Goal: Communication & Community: Answer question/provide support

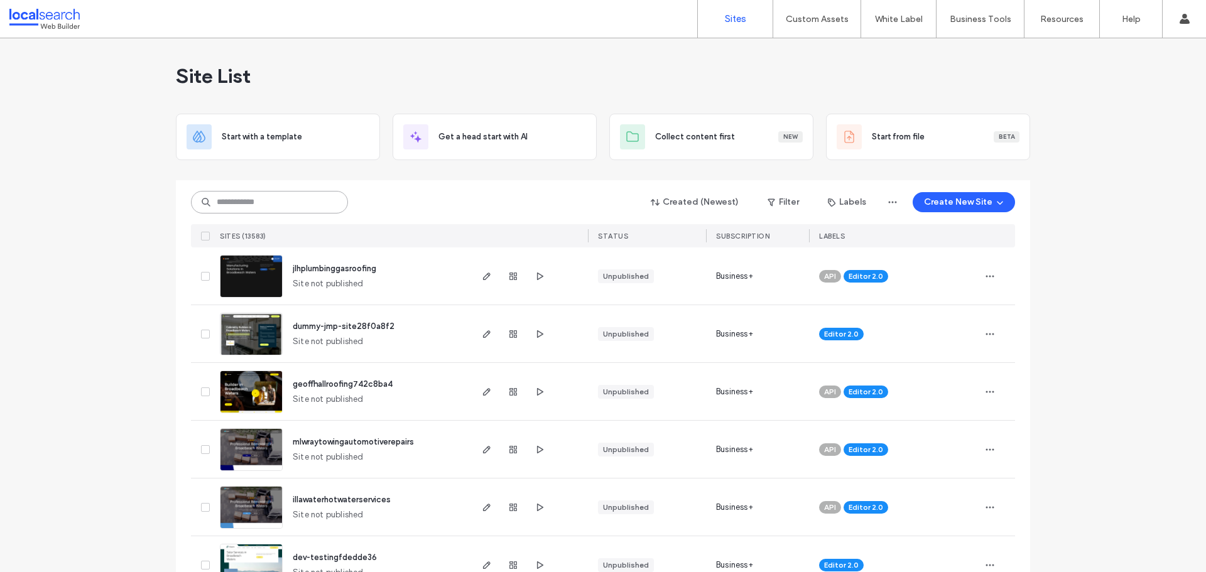
paste input "********"
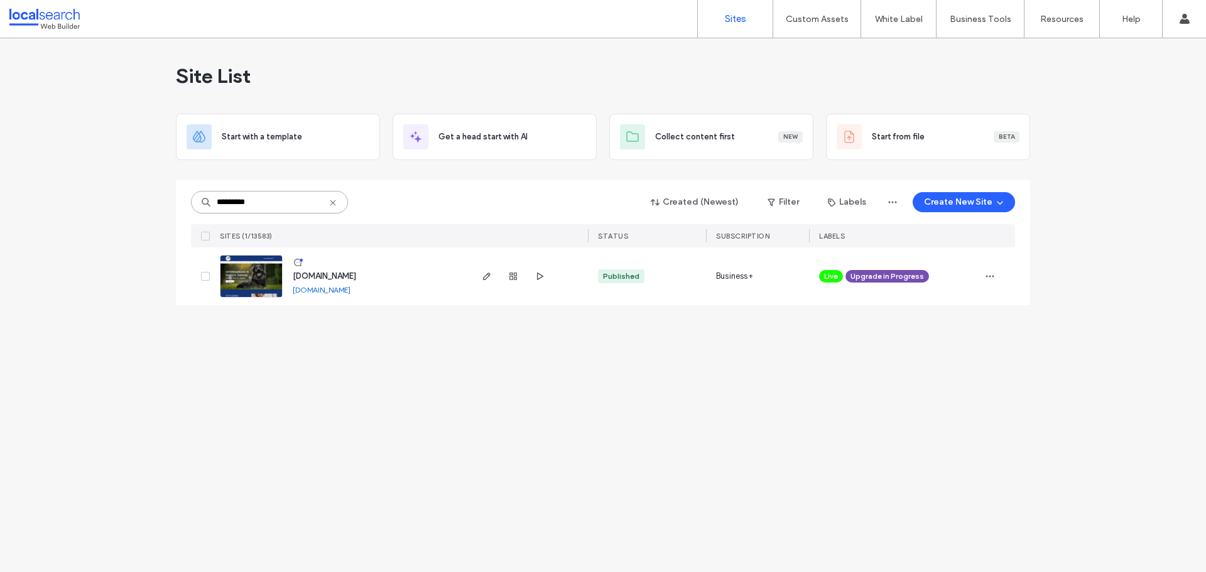
type input "********"
click at [252, 278] on img at bounding box center [251, 298] width 62 height 85
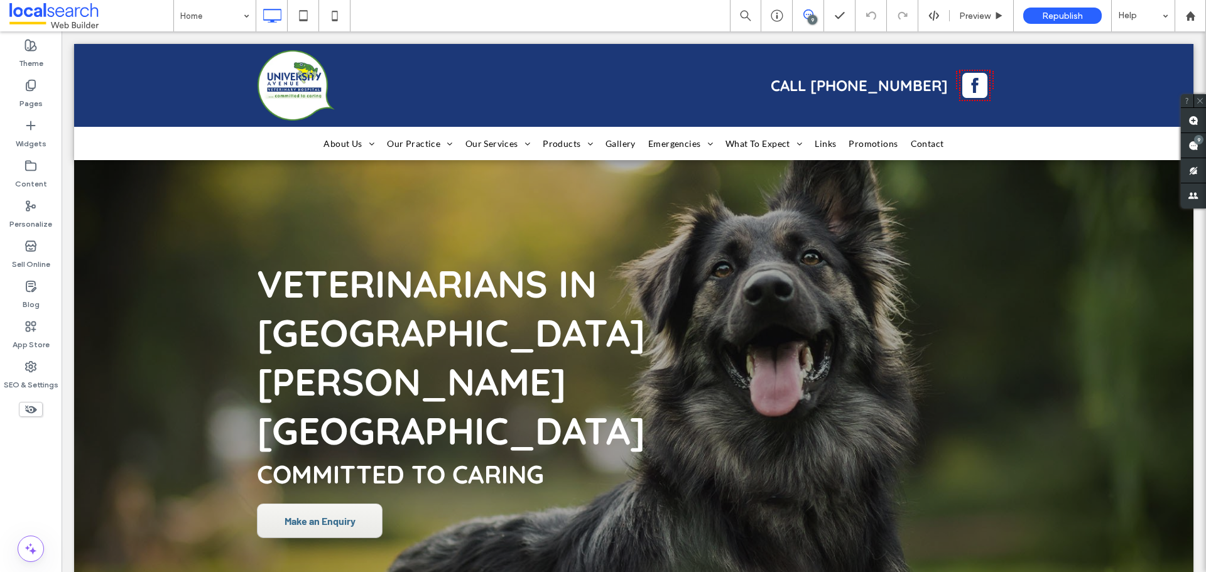
click at [810, 11] on icon at bounding box center [808, 14] width 10 height 10
click at [809, 15] on div "9" at bounding box center [811, 19] width 9 height 9
click at [1199, 148] on span at bounding box center [1192, 145] width 25 height 24
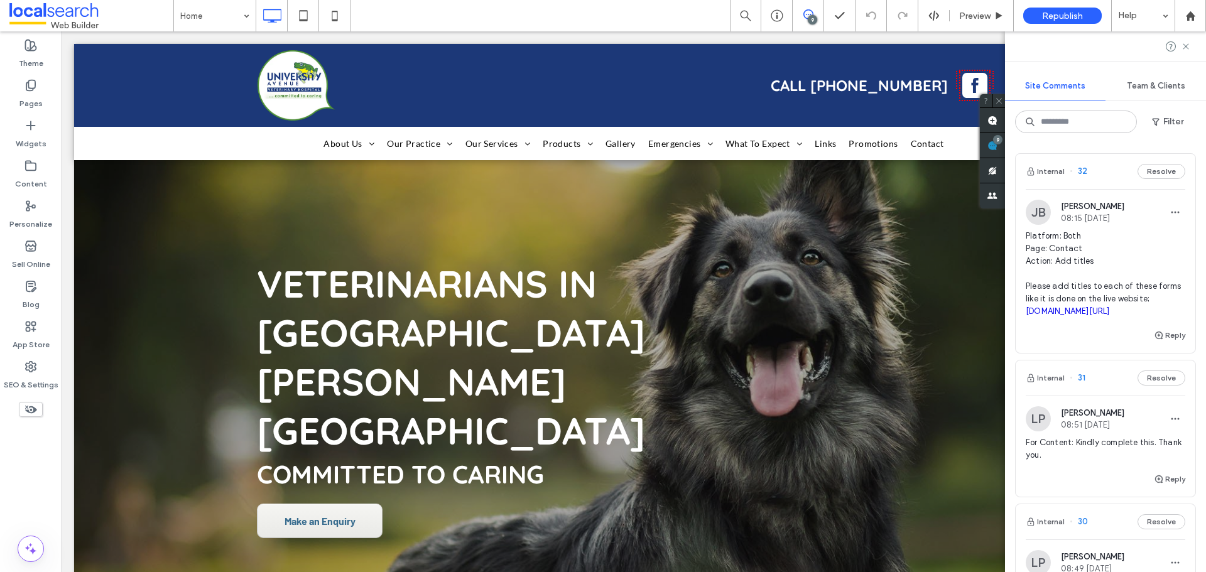
click at [1088, 253] on span "Platform: Both Page: Contact Action: Add titles Please add titles to each of th…" at bounding box center [1104, 274] width 159 height 88
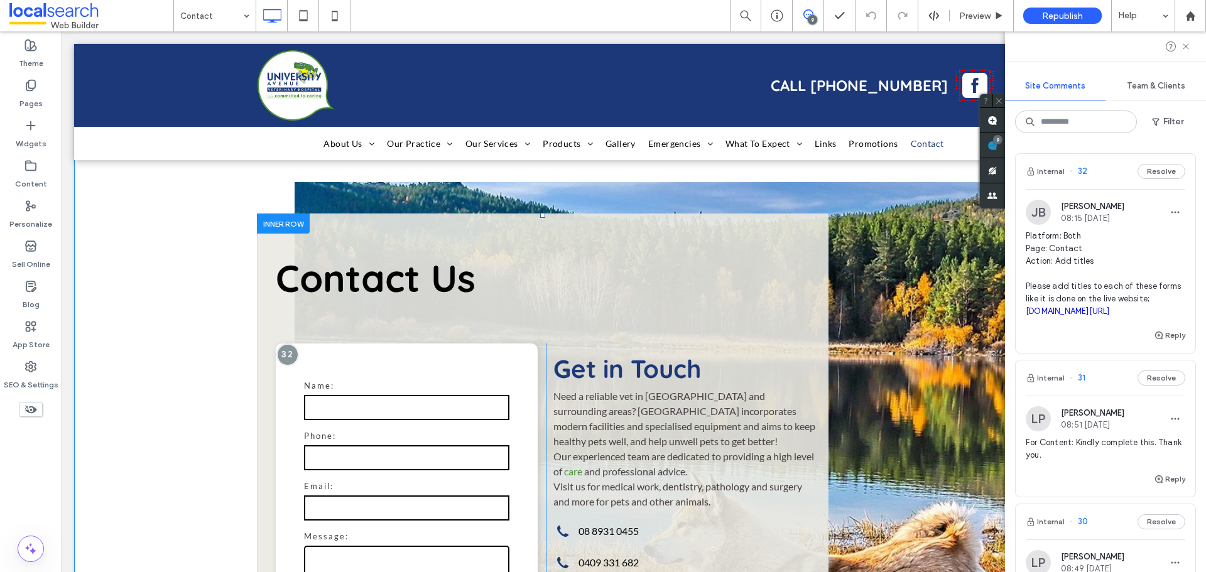
scroll to position [63, 0]
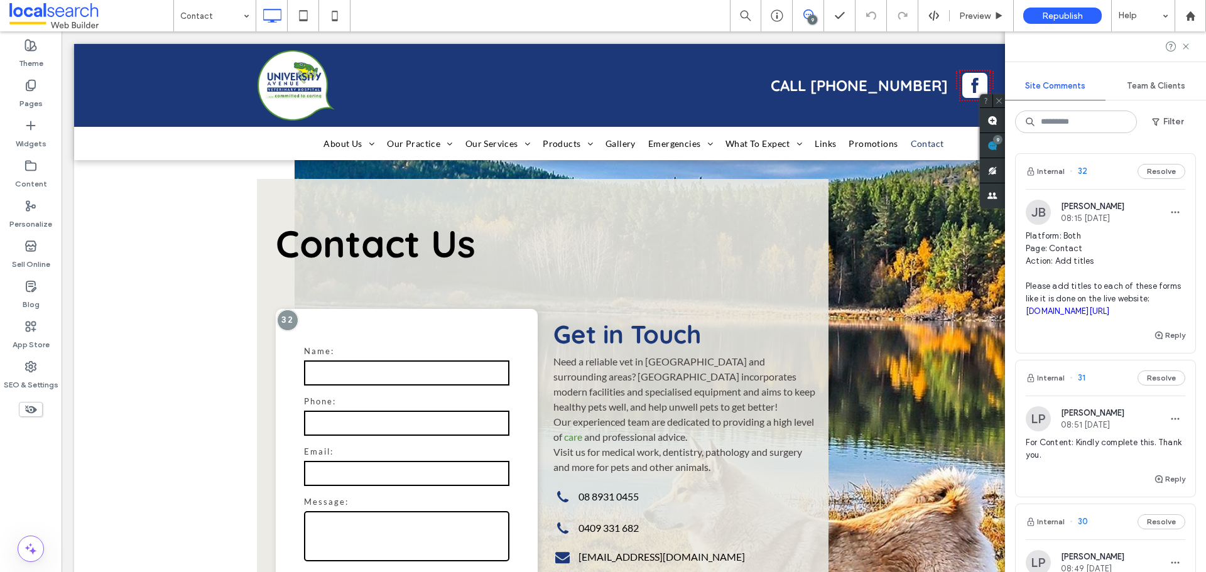
click at [1098, 314] on link "[DOMAIN_NAME][URL]" at bounding box center [1067, 310] width 84 height 9
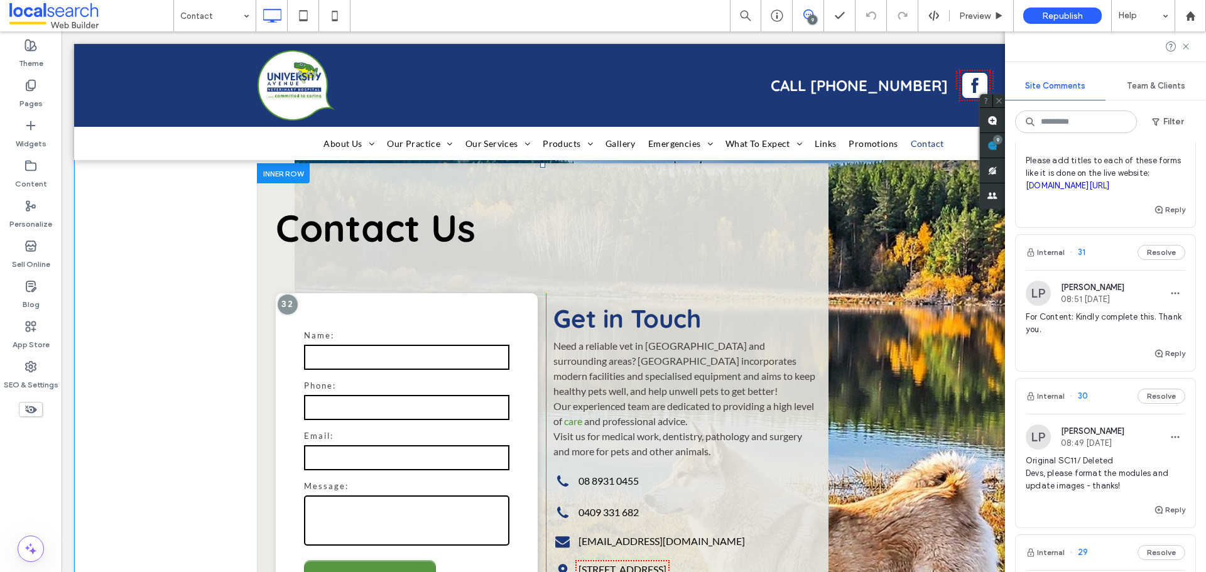
scroll to position [19, 0]
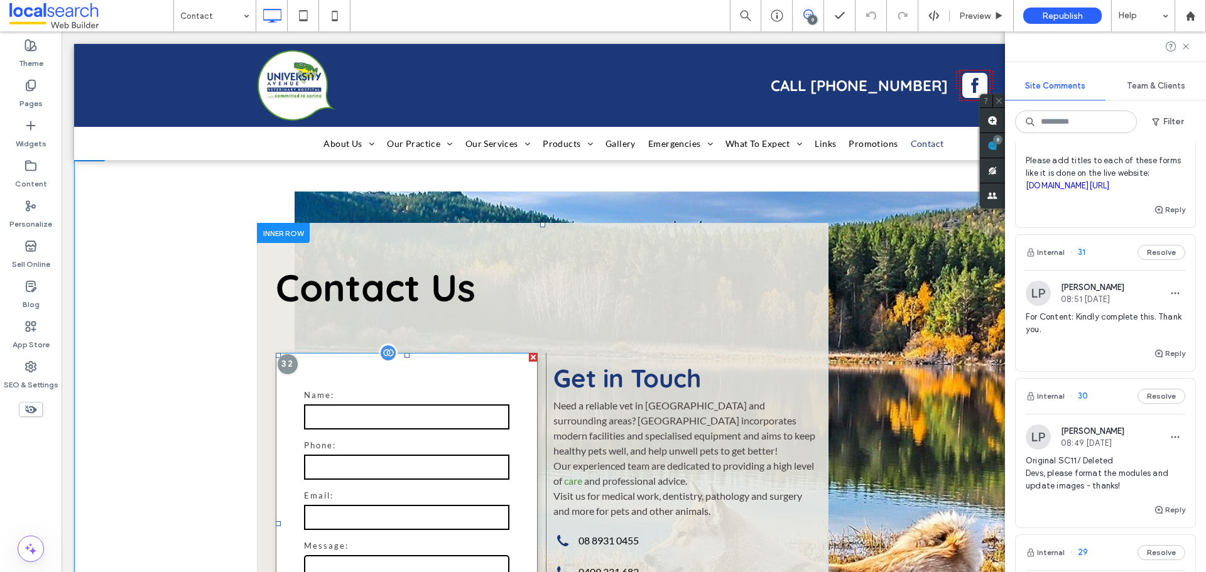
click at [372, 380] on form "Name: Phone: Email: Message: ******" at bounding box center [406, 524] width 224 height 304
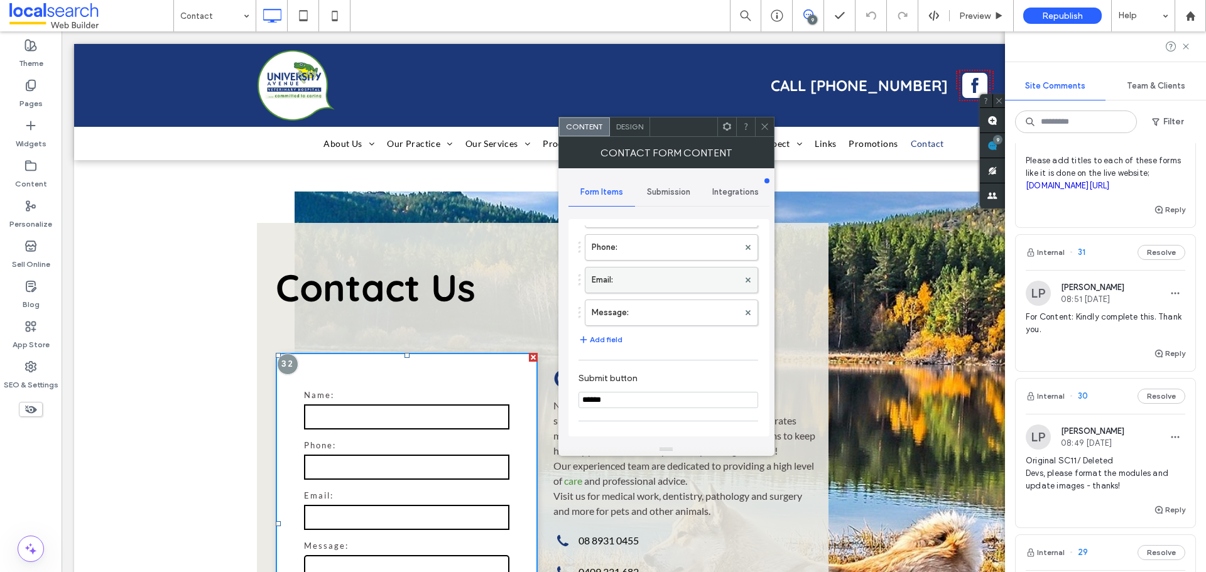
scroll to position [254, 0]
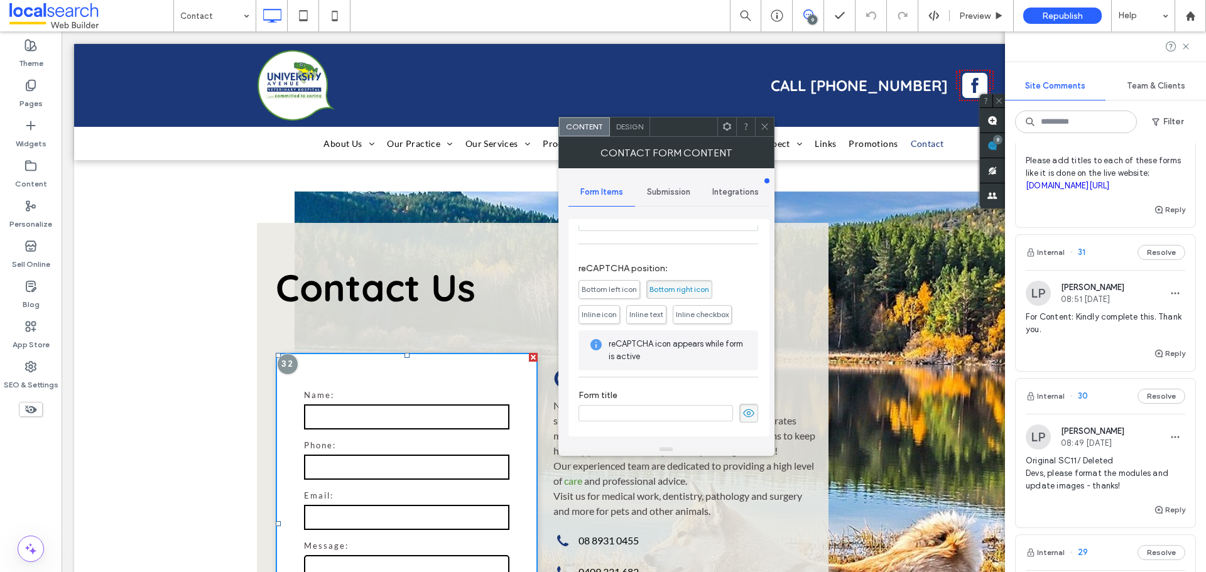
click at [649, 418] on input at bounding box center [655, 413] width 154 height 16
click at [36, 365] on use at bounding box center [31, 367] width 10 height 10
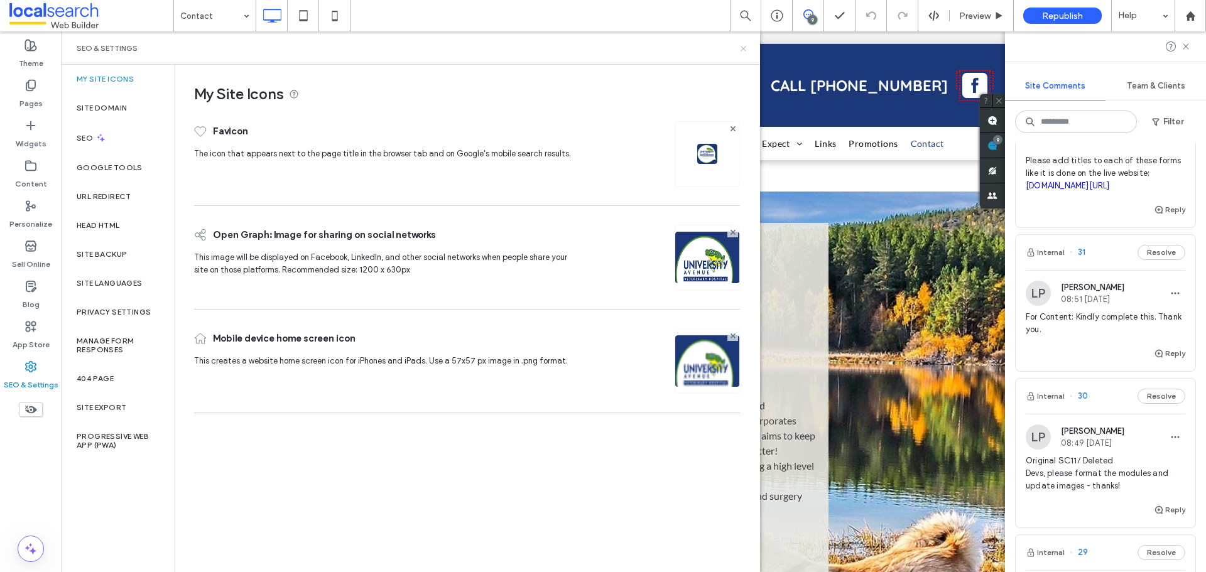
click at [743, 50] on icon at bounding box center [742, 48] width 9 height 9
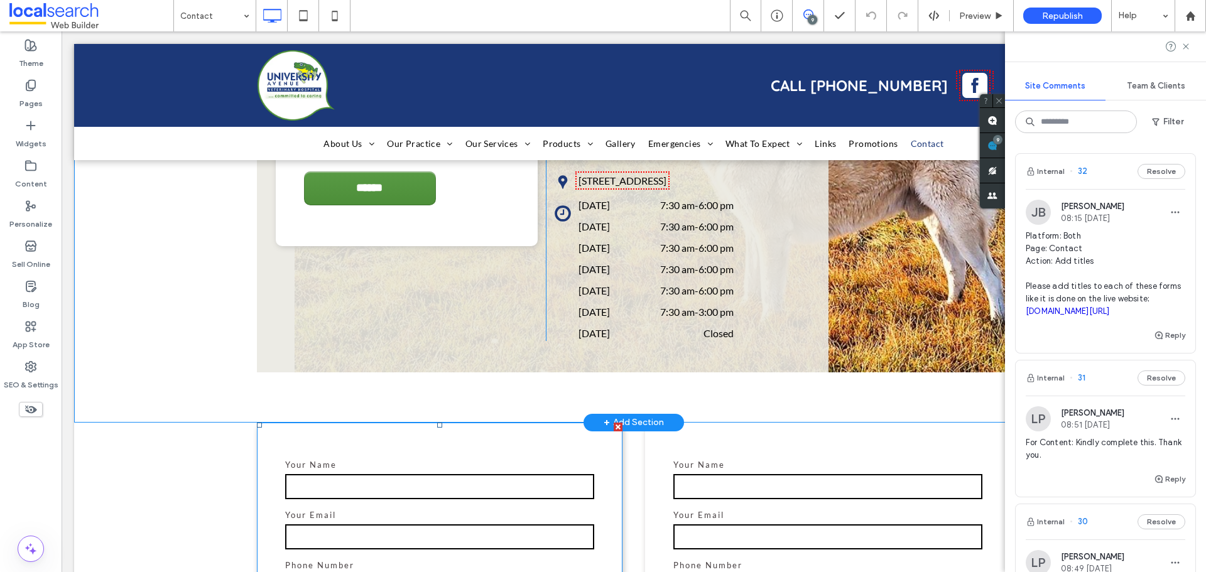
scroll to position [458, 0]
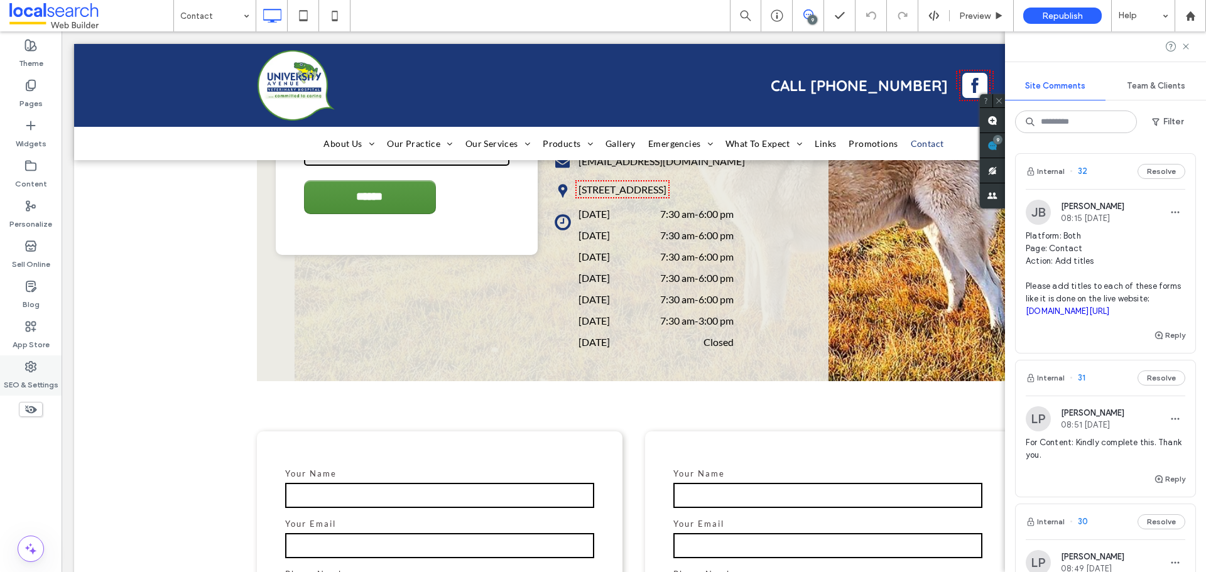
click at [41, 367] on div "SEO & Settings" at bounding box center [31, 375] width 62 height 40
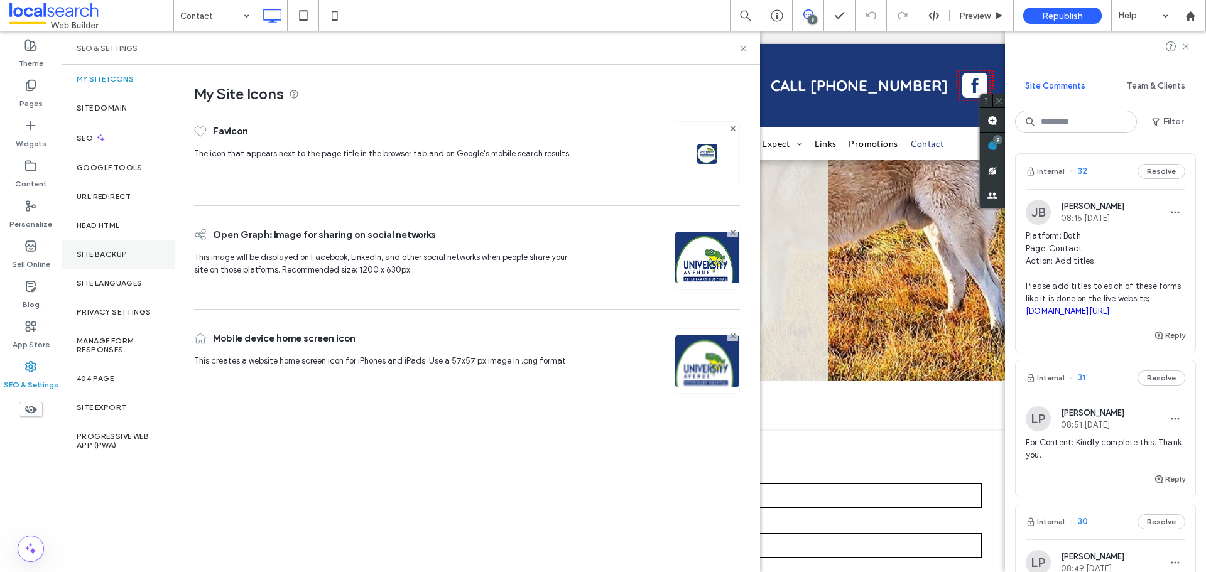
click at [96, 252] on label "Site Backup" at bounding box center [102, 254] width 50 height 9
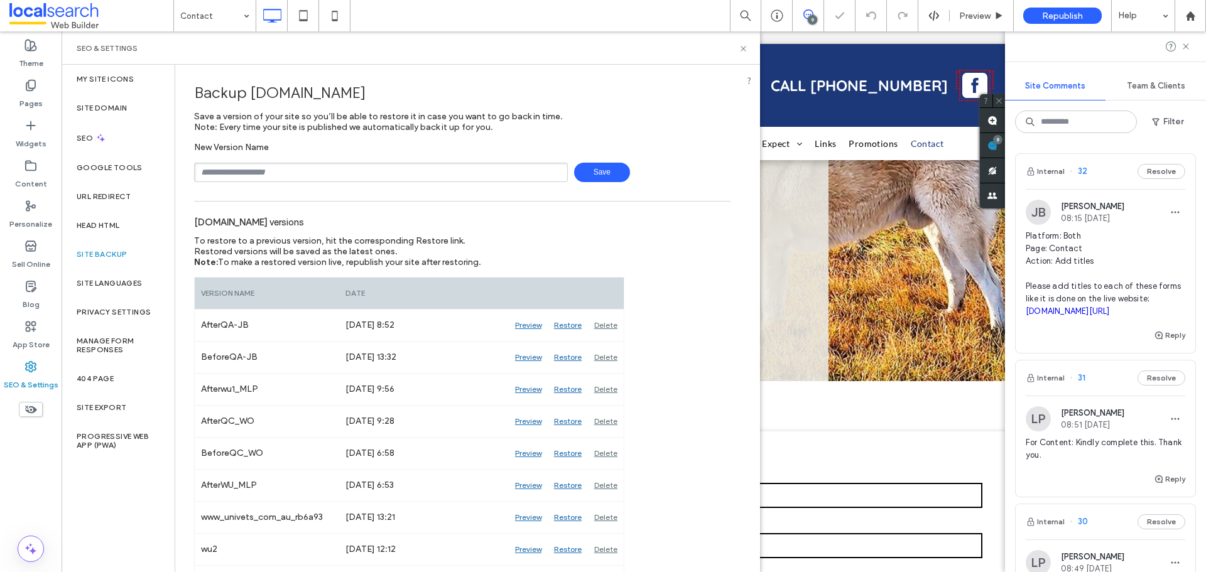
click at [257, 173] on input "text" at bounding box center [381, 172] width 374 height 19
type input "**********"
click at [583, 179] on span "Save" at bounding box center [602, 172] width 56 height 19
click at [747, 46] on icon at bounding box center [742, 48] width 9 height 9
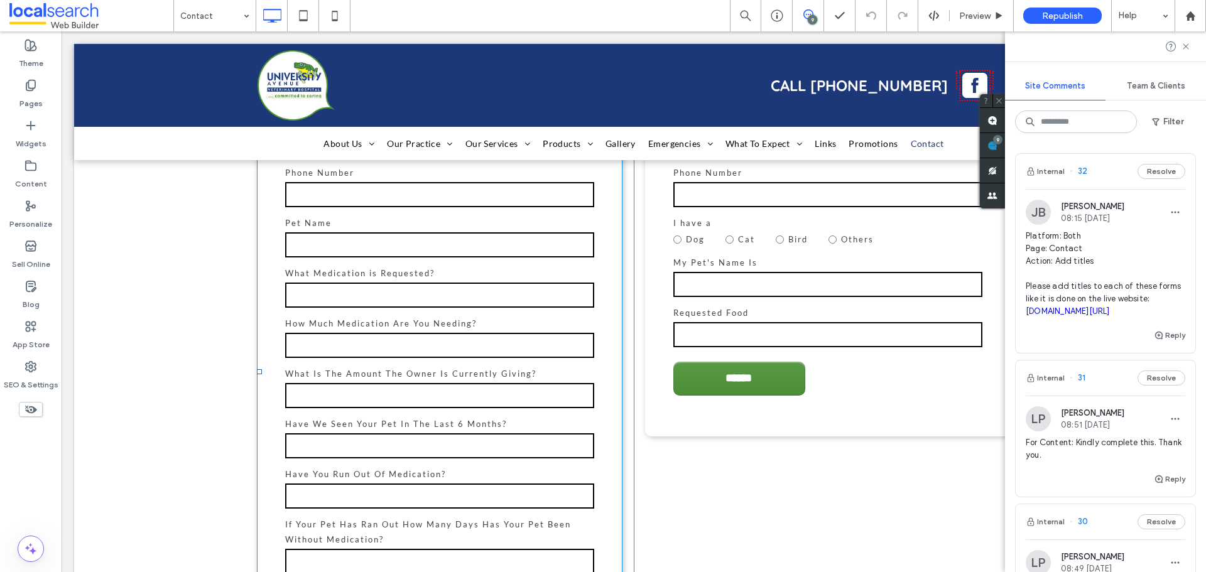
scroll to position [835, 0]
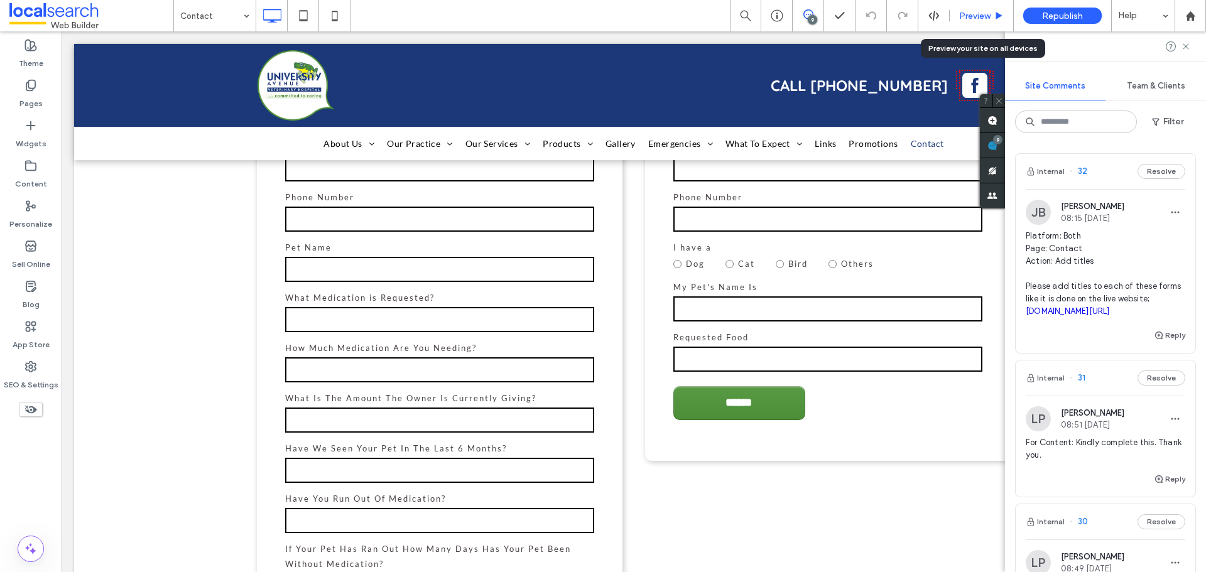
click at [970, 17] on span "Preview" at bounding box center [974, 16] width 31 height 11
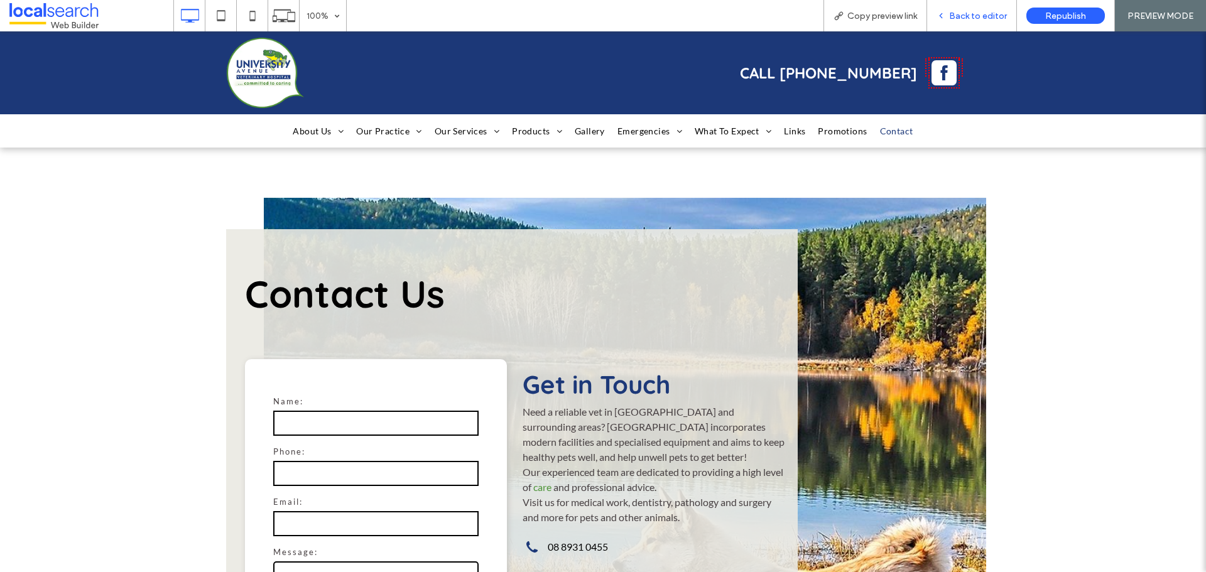
click at [980, 24] on div "Back to editor" at bounding box center [972, 15] width 90 height 31
click at [981, 16] on span "Back to editor" at bounding box center [978, 16] width 58 height 11
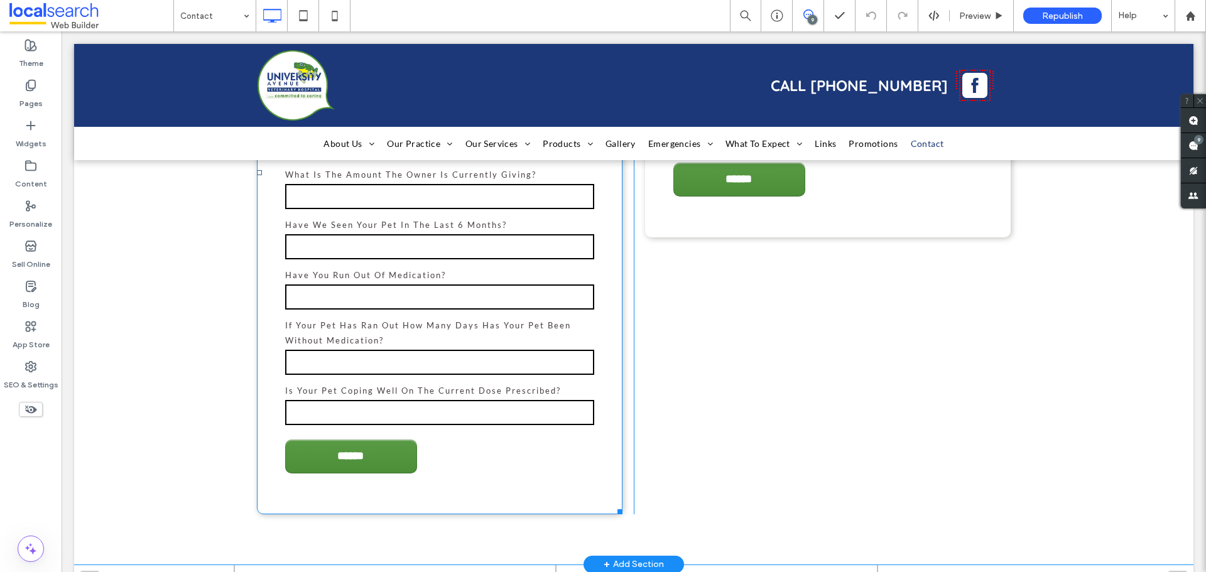
scroll to position [691, 0]
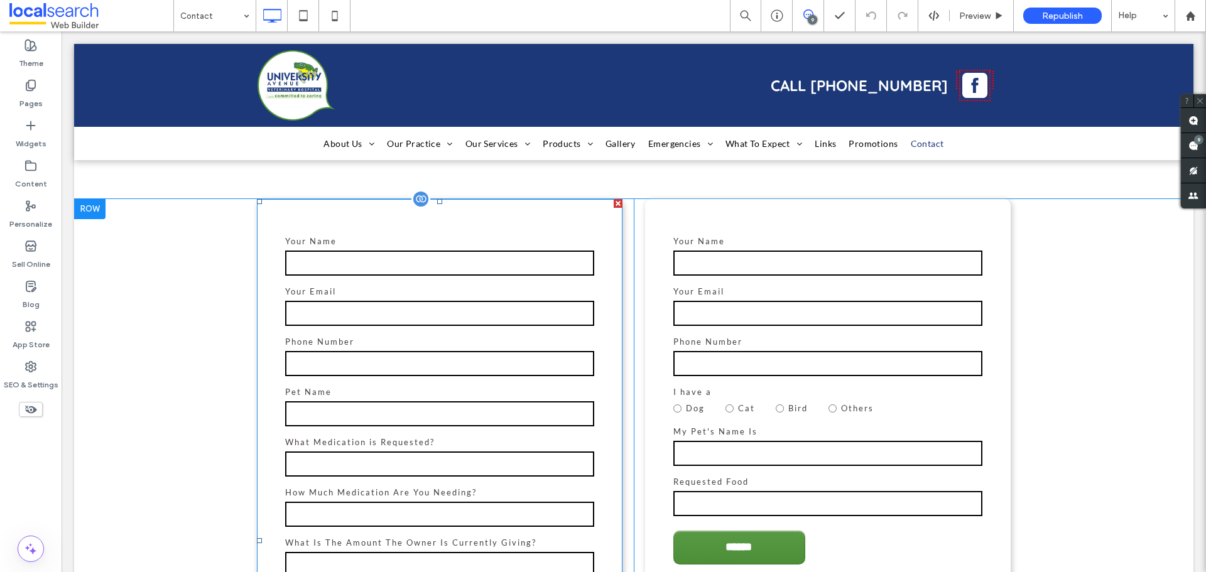
click at [473, 268] on input "text" at bounding box center [439, 263] width 309 height 25
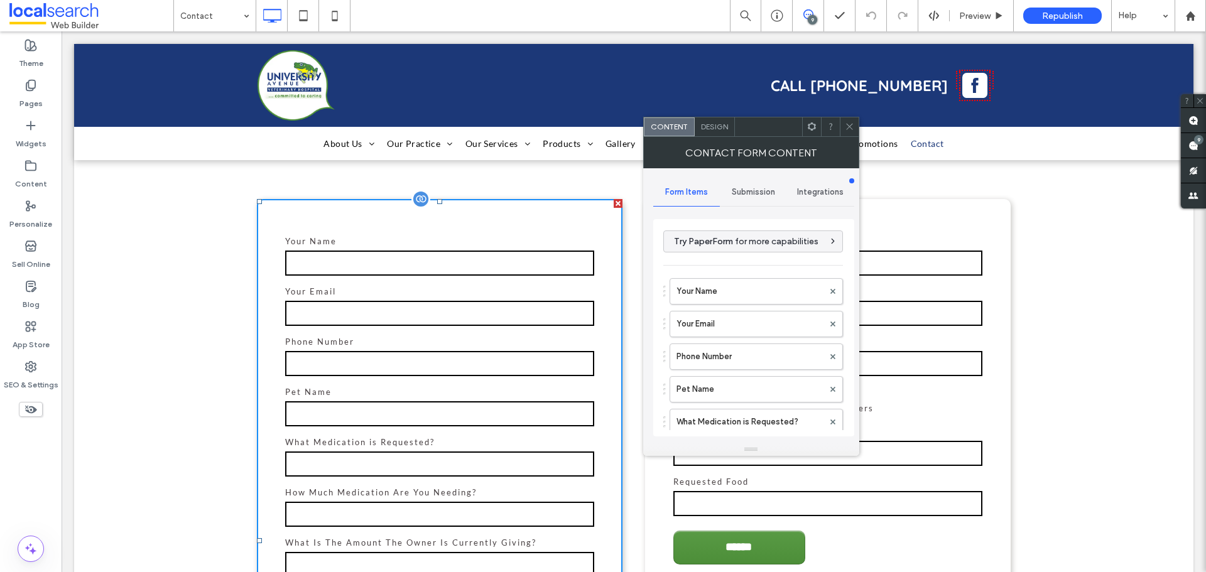
type input "******"
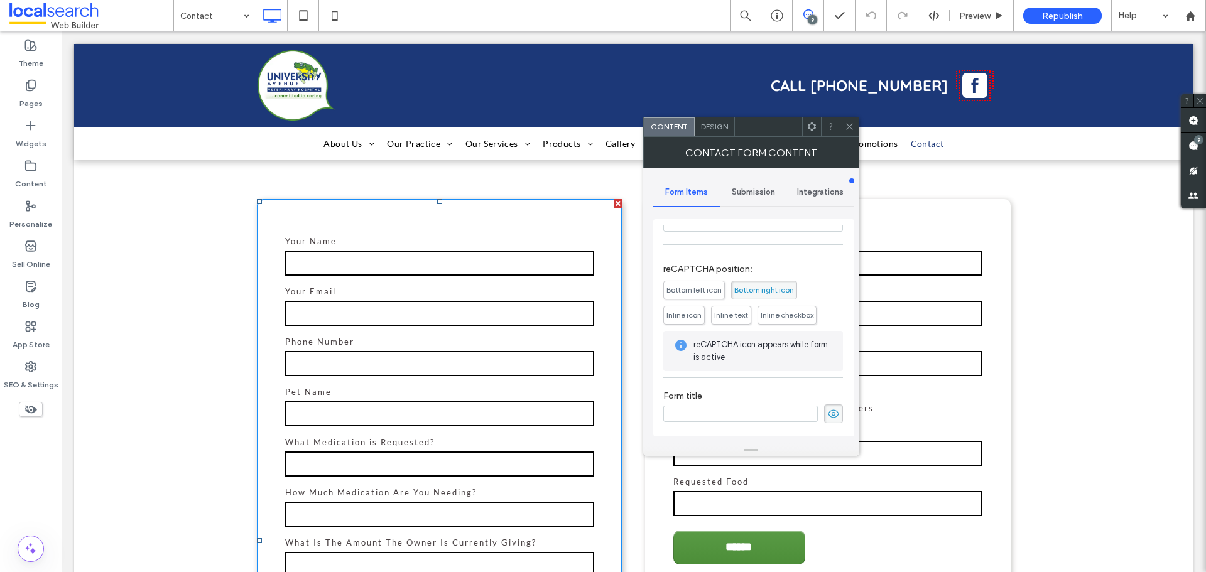
scroll to position [483, 0]
click at [725, 411] on input at bounding box center [740, 413] width 154 height 16
click at [1107, 291] on div "Your Name Your Email Phone Number Pet Name What Medication is Requested? How Mu…" at bounding box center [633, 565] width 1119 height 733
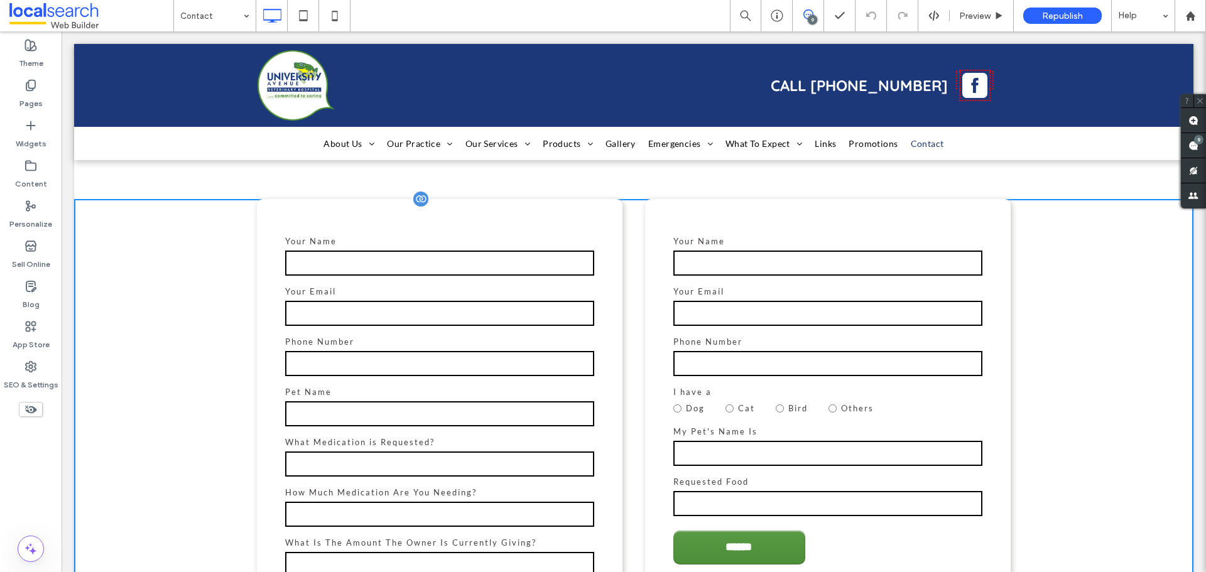
click at [451, 277] on div "Your Name" at bounding box center [440, 256] width 328 height 44
click at [811, 10] on icon at bounding box center [808, 14] width 10 height 10
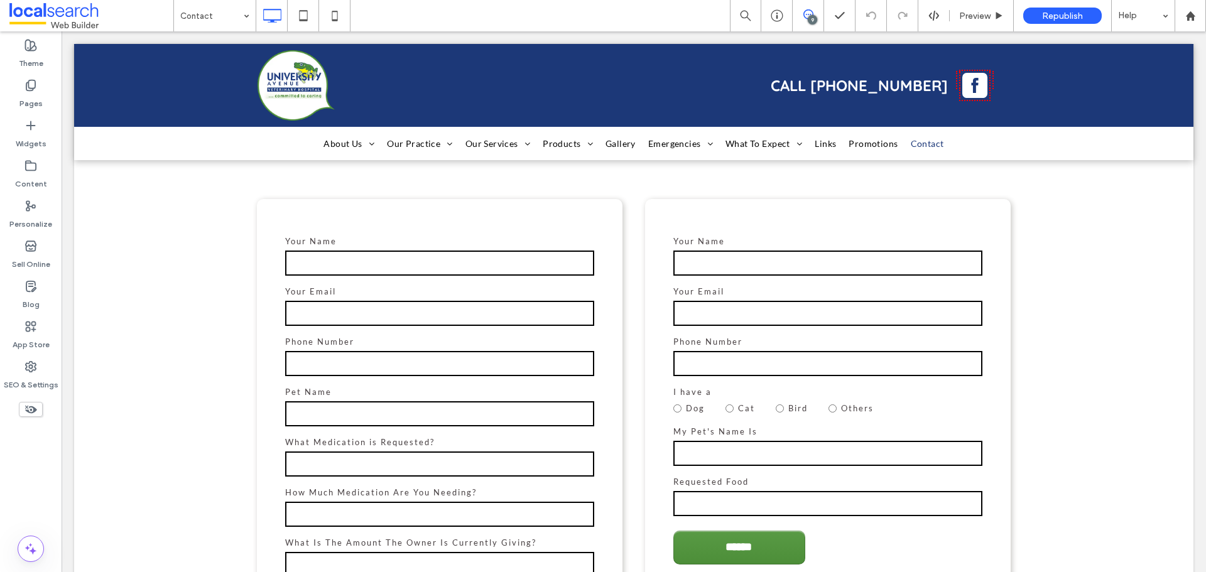
click at [811, 10] on icon at bounding box center [808, 14] width 10 height 10
click at [1192, 150] on use at bounding box center [1193, 146] width 10 height 10
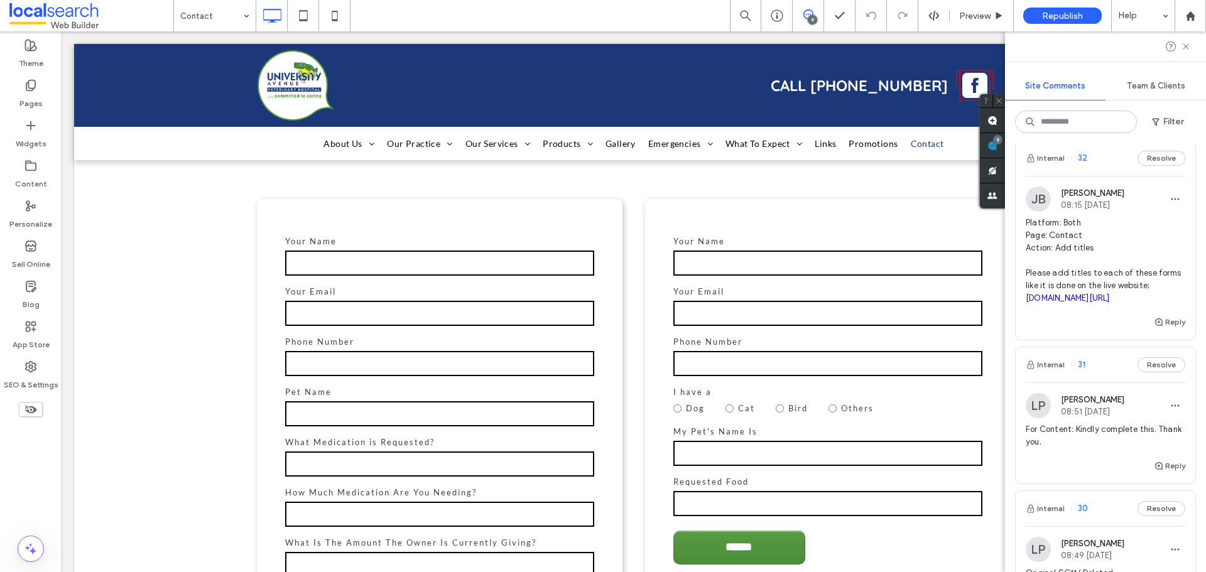
scroll to position [0, 0]
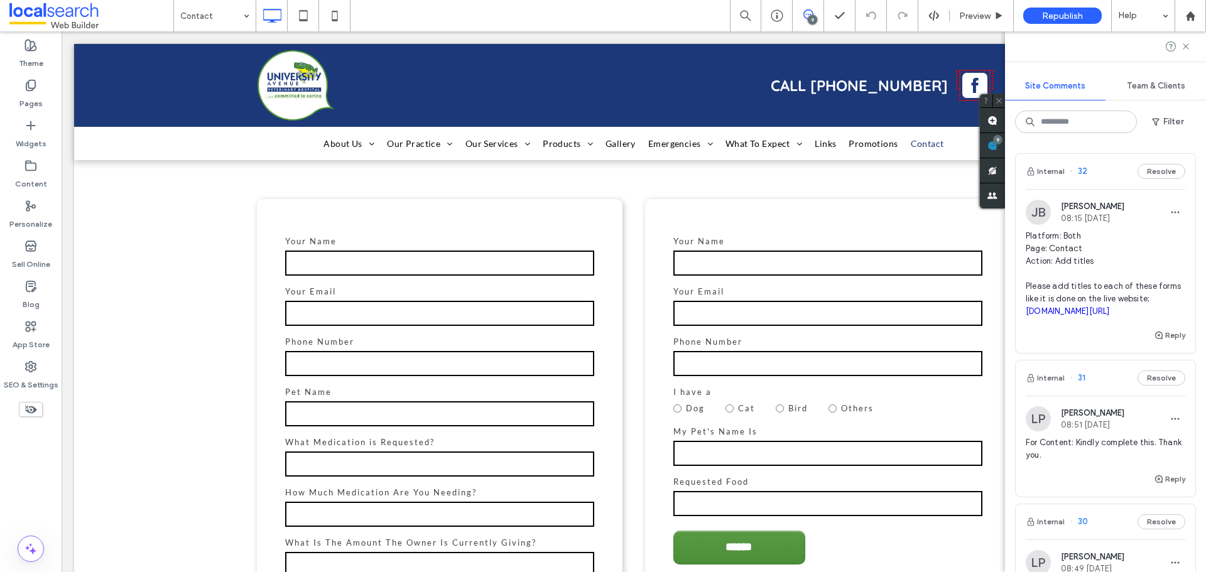
click at [1094, 278] on span "Platform: Both Page: Contact Action: Add titles Please add titles to each of th…" at bounding box center [1104, 274] width 159 height 88
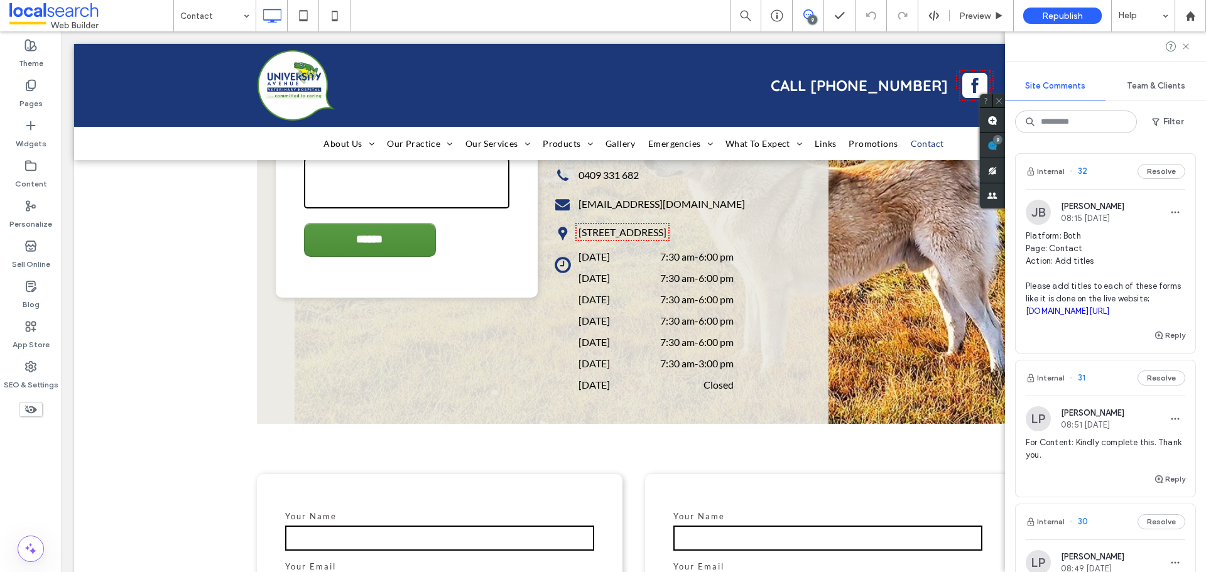
scroll to position [209, 0]
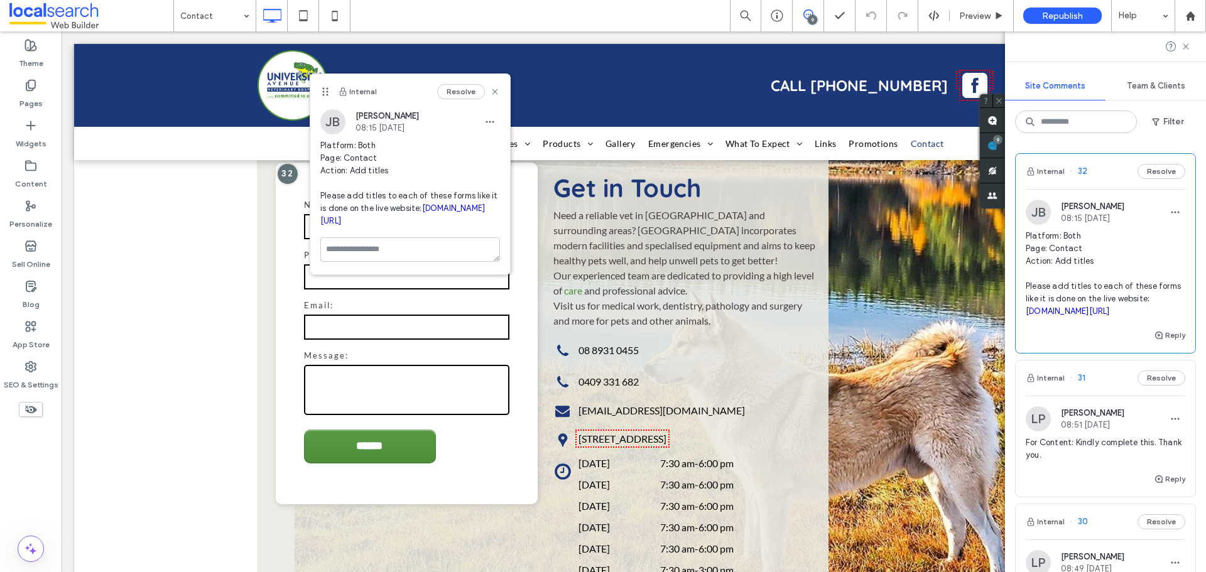
click at [358, 222] on link "[DOMAIN_NAME][URL]" at bounding box center [402, 214] width 165 height 22
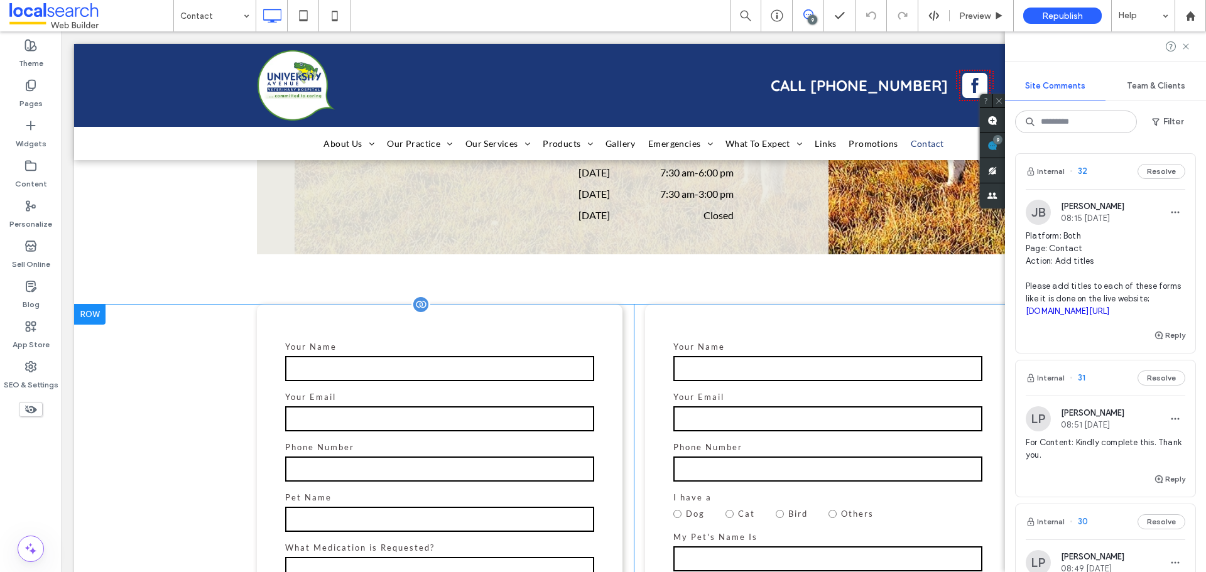
scroll to position [586, 0]
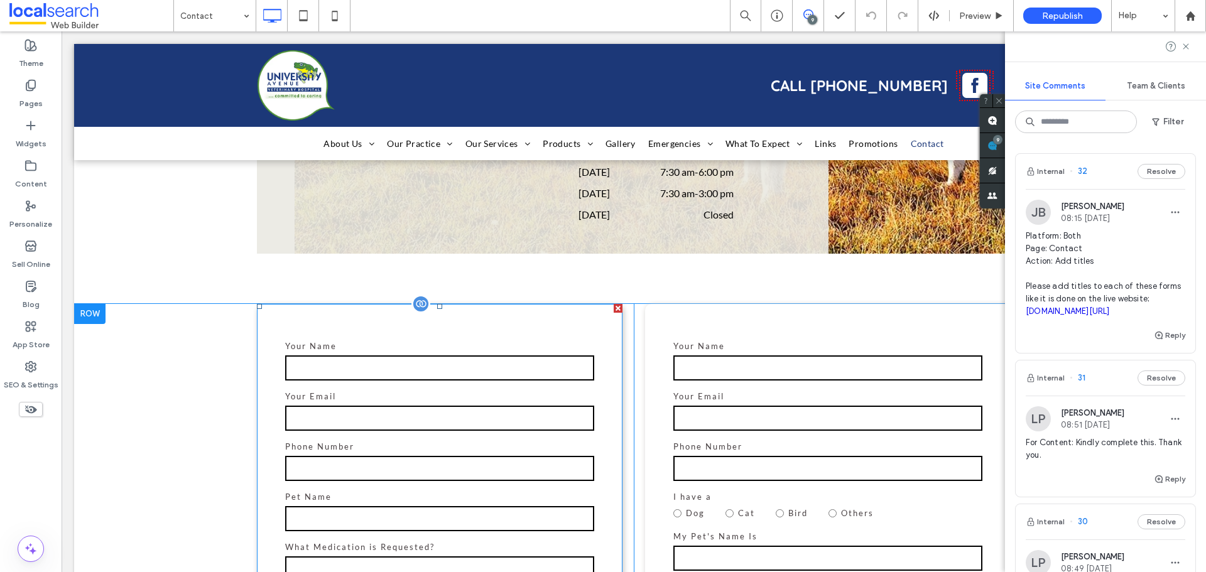
click at [438, 401] on label "Your Email" at bounding box center [439, 396] width 309 height 15
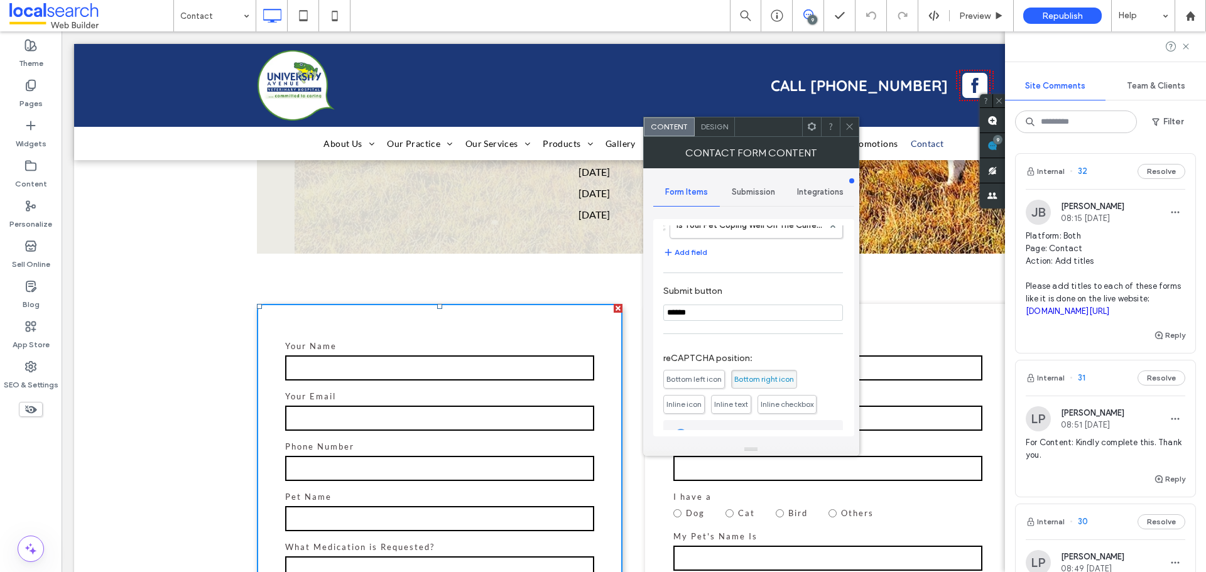
scroll to position [483, 0]
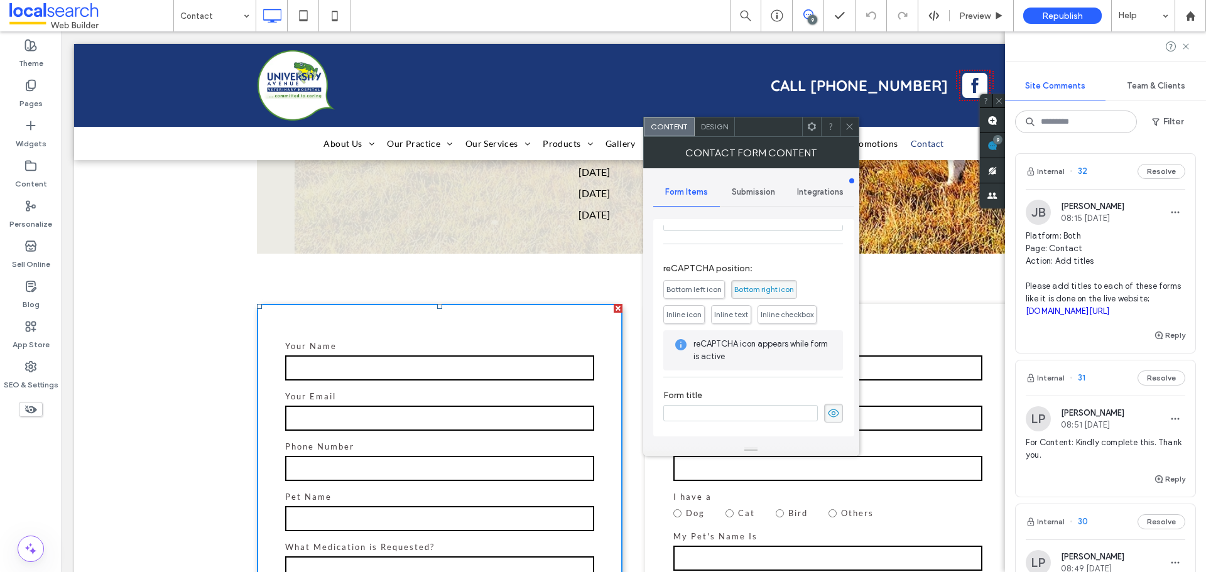
click at [698, 404] on div at bounding box center [753, 413] width 180 height 19
click at [704, 410] on input at bounding box center [740, 413] width 154 height 16
type input "**********"
click at [653, 399] on div "**********" at bounding box center [753, 327] width 201 height 217
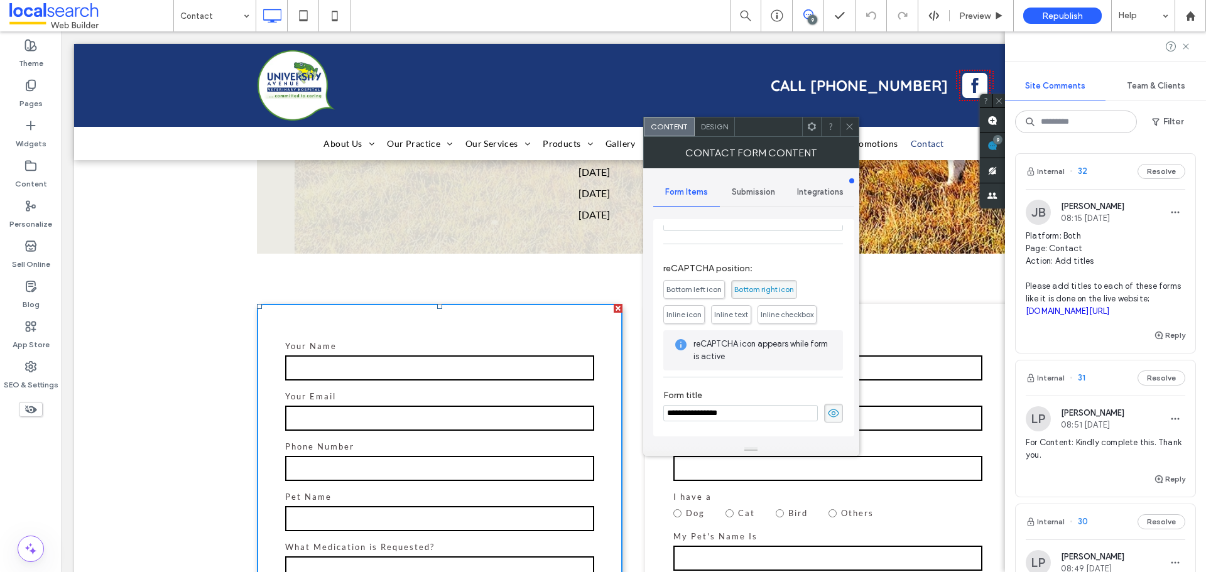
click at [649, 398] on div "**********" at bounding box center [751, 305] width 216 height 275
click at [828, 412] on use at bounding box center [833, 413] width 11 height 8
click at [828, 412] on icon at bounding box center [833, 413] width 13 height 14
click at [649, 387] on div "**********" at bounding box center [751, 305] width 216 height 275
click at [851, 125] on icon at bounding box center [848, 126] width 9 height 9
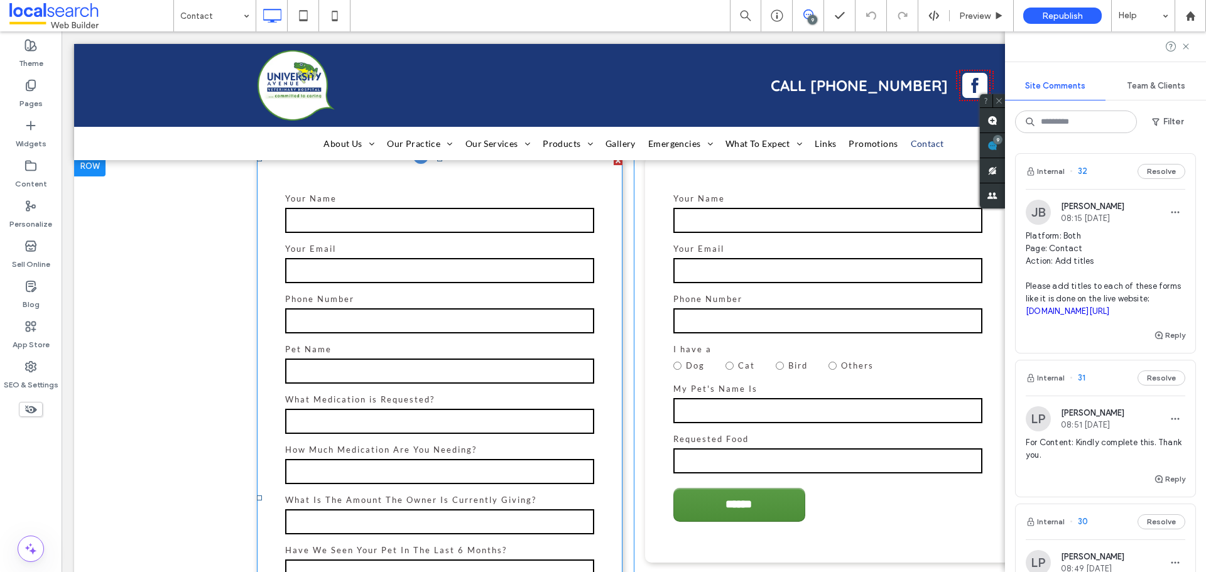
scroll to position [586, 0]
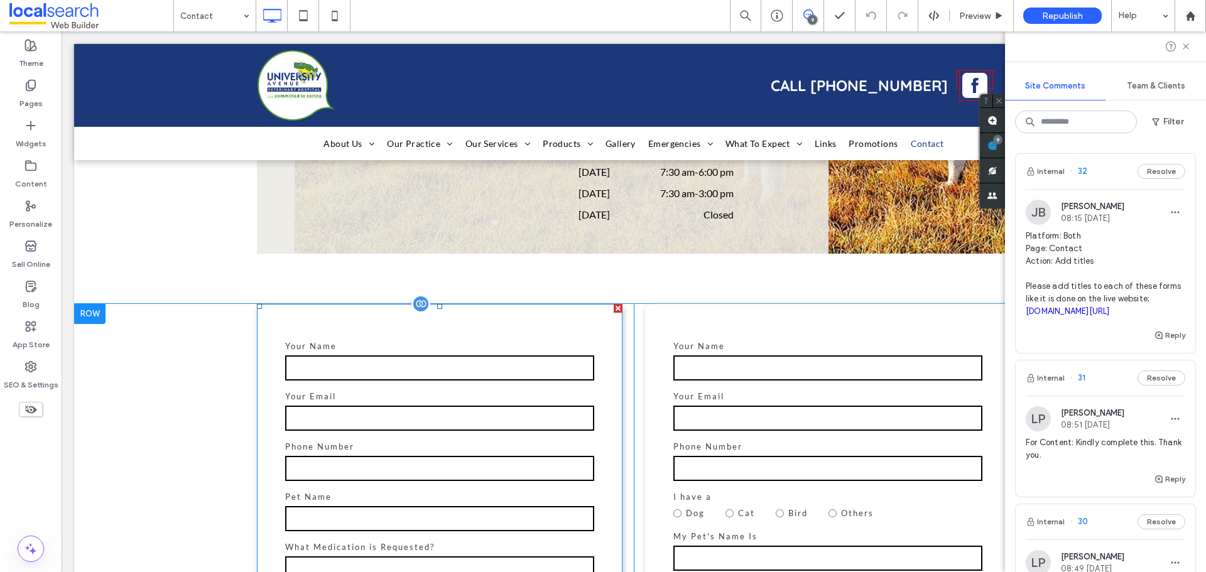
click at [482, 392] on label "Your Email" at bounding box center [439, 396] width 309 height 15
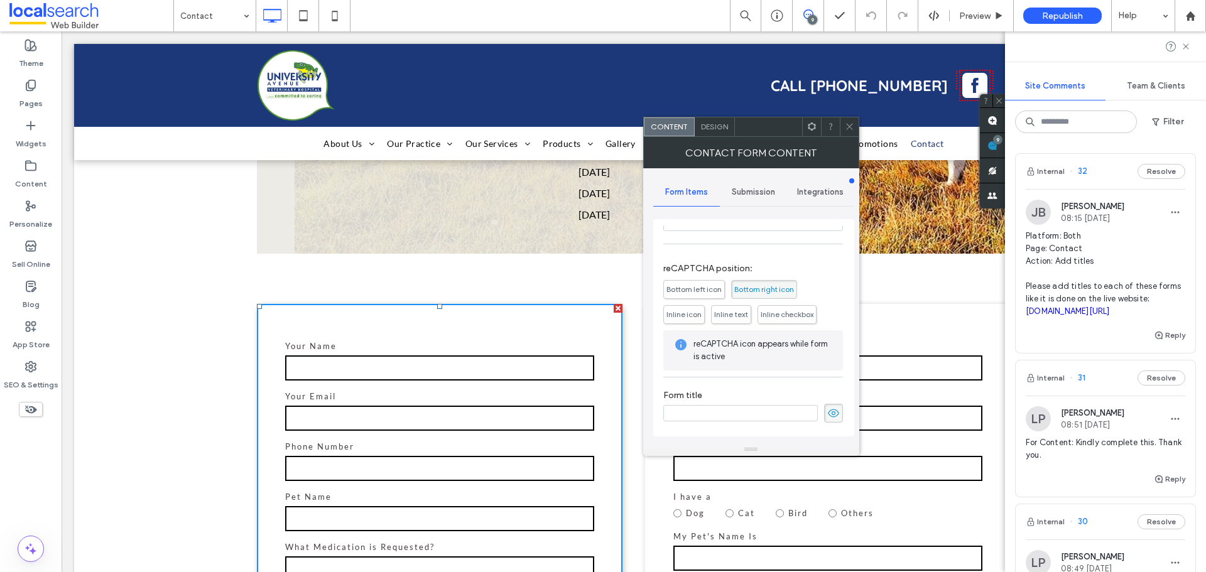
scroll to position [63, 0]
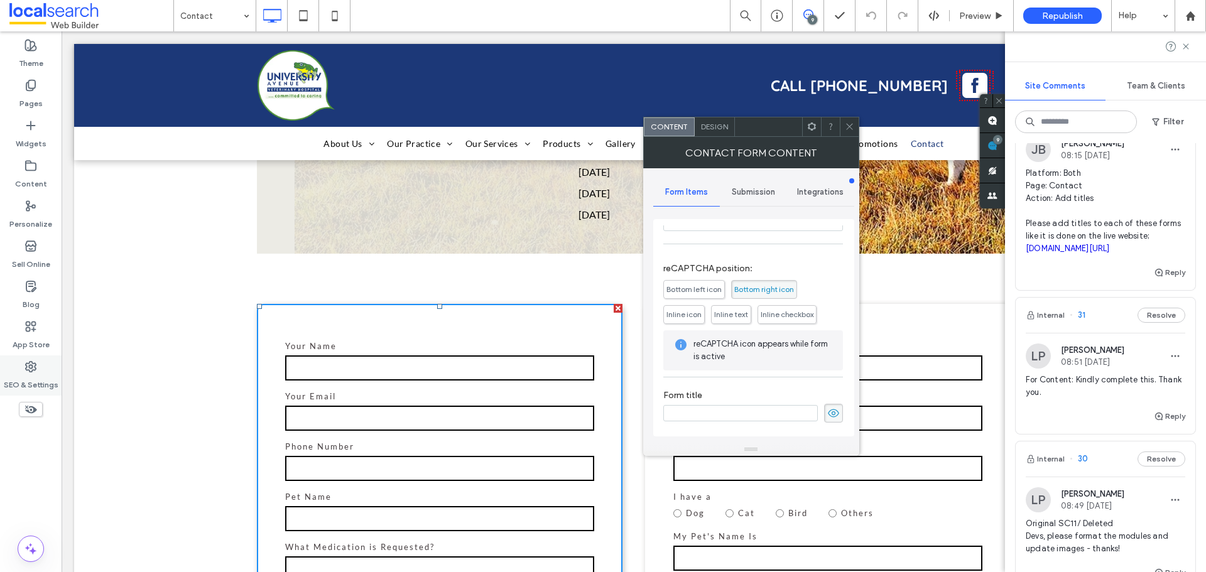
click at [37, 370] on div "SEO & Settings" at bounding box center [31, 375] width 62 height 40
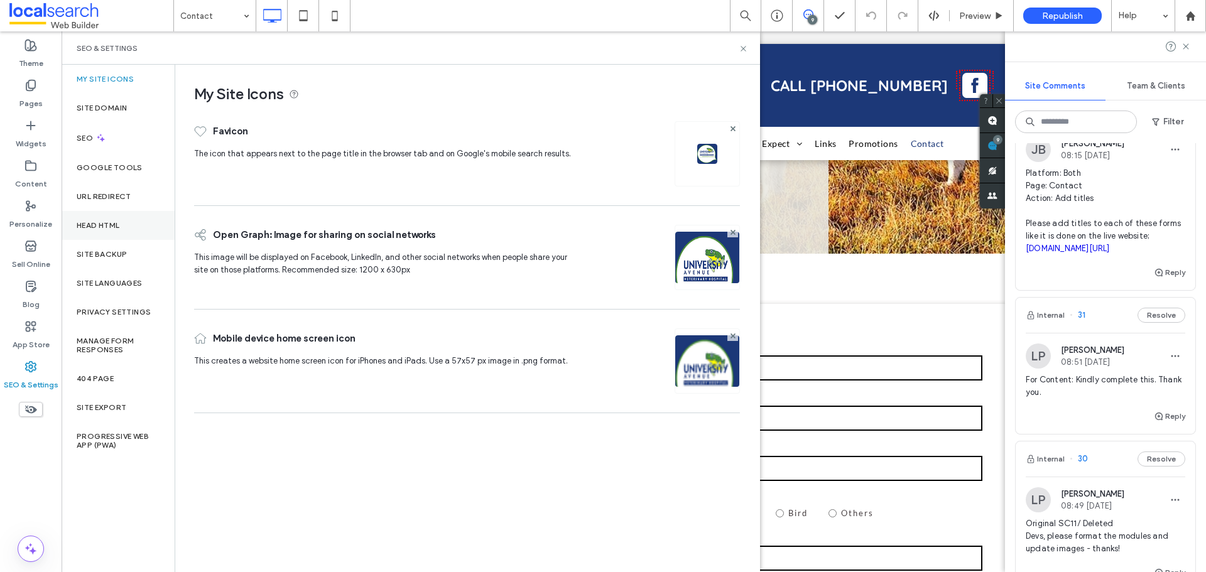
click at [84, 223] on label "Head HTML" at bounding box center [98, 225] width 43 height 9
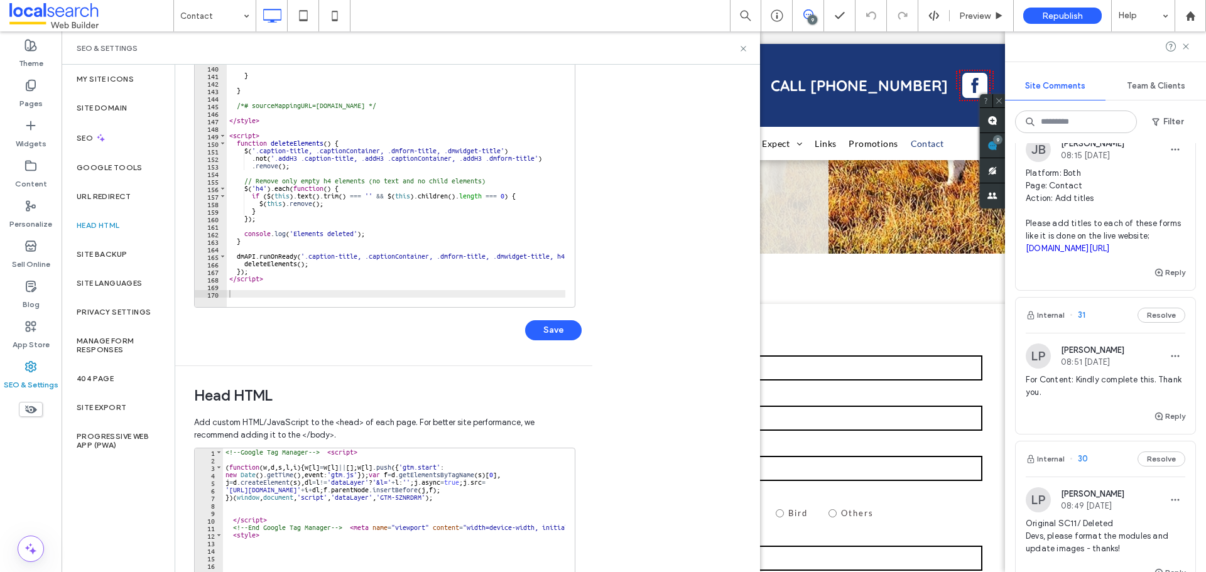
scroll to position [126, 0]
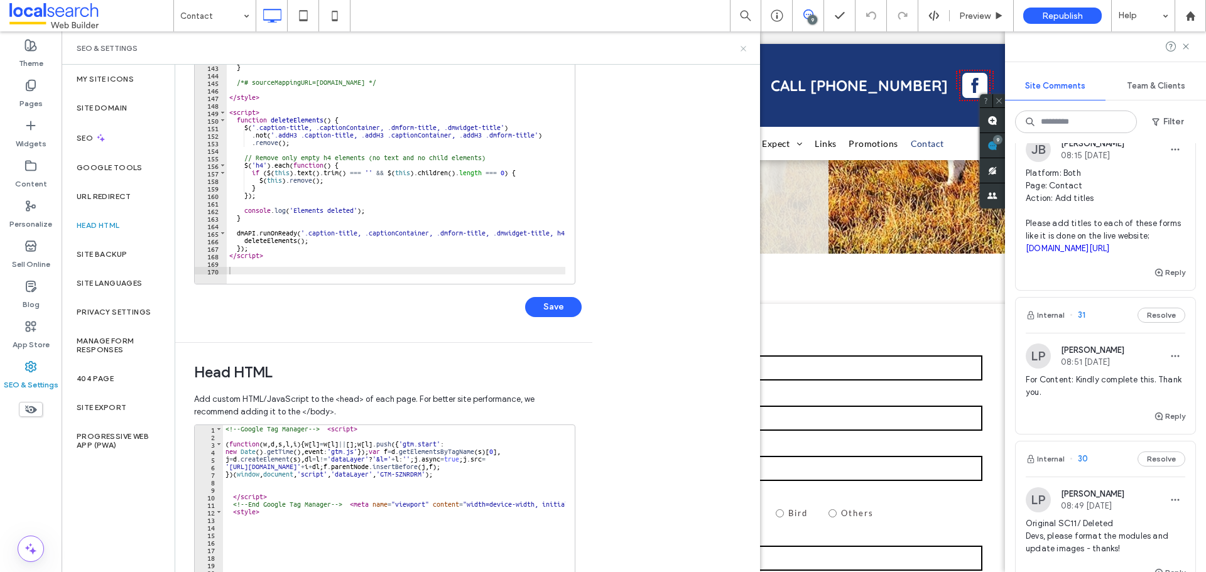
click at [738, 50] on icon at bounding box center [742, 48] width 9 height 9
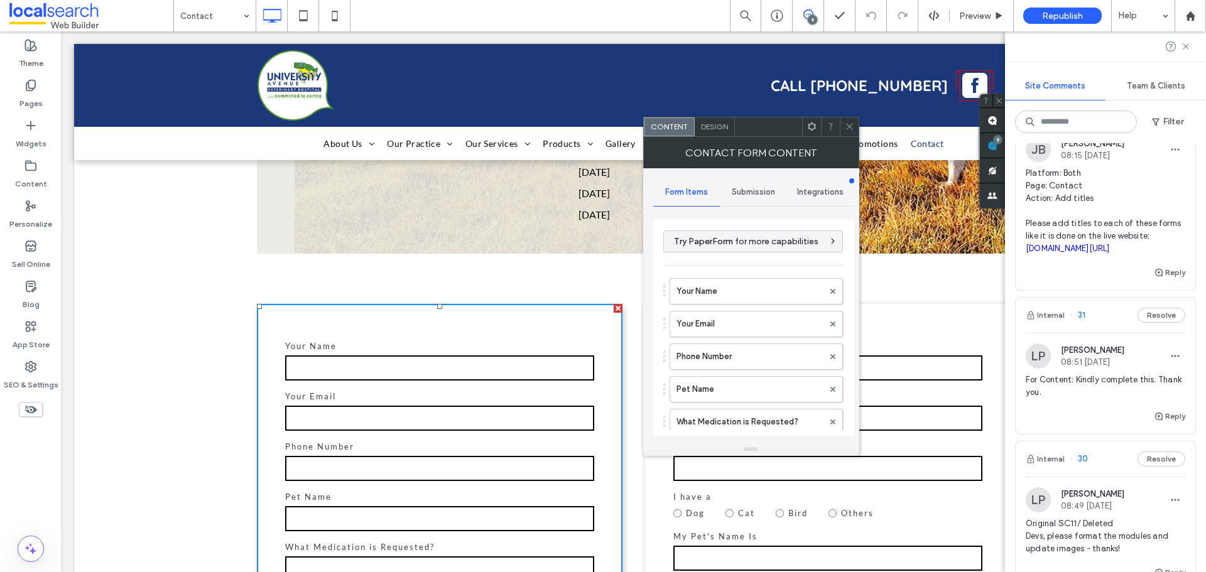
click at [742, 187] on span "Submission" at bounding box center [752, 192] width 43 height 10
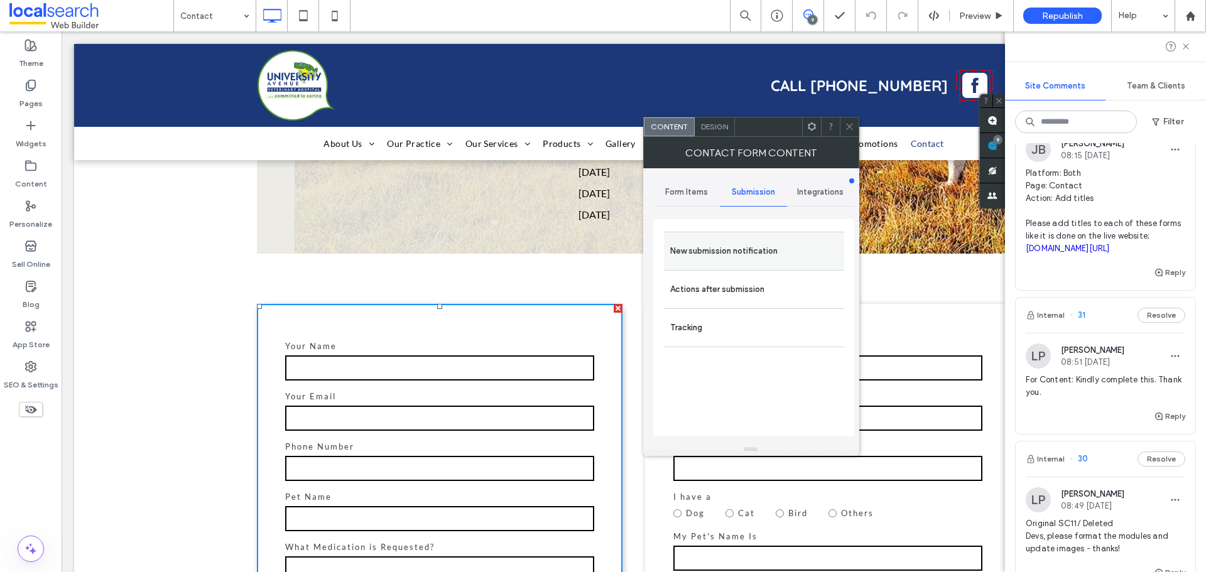
click at [723, 254] on label "New submission notification" at bounding box center [754, 251] width 168 height 25
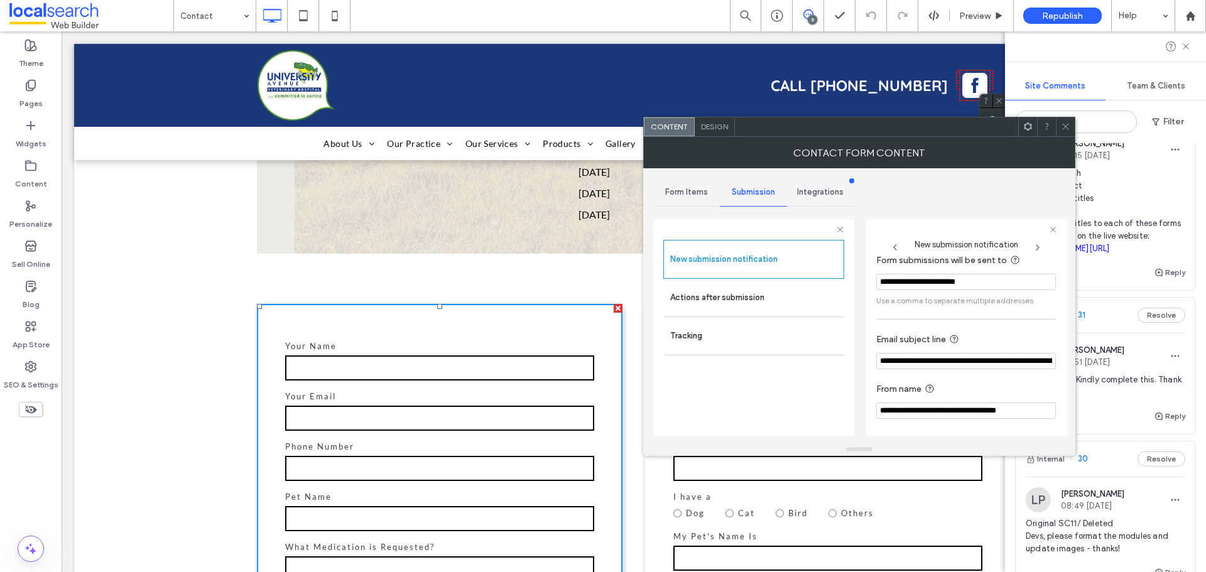
scroll to position [65, 0]
click at [807, 313] on div "Actions after submission" at bounding box center [754, 298] width 180 height 38
click at [1065, 127] on icon at bounding box center [1064, 126] width 9 height 9
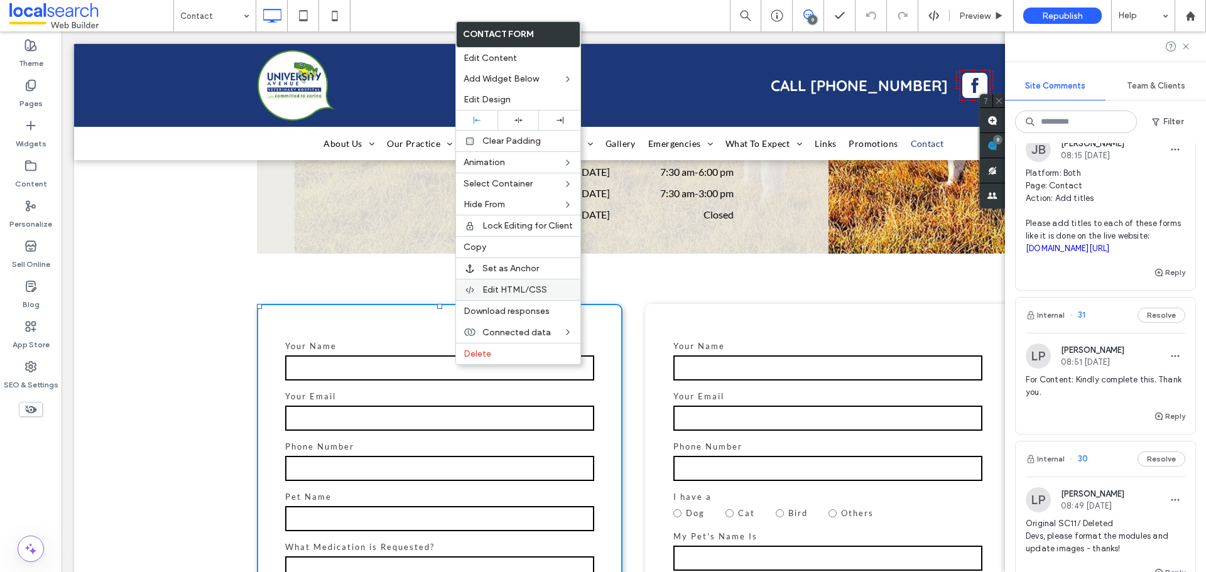
click at [508, 289] on span "Edit HTML/CSS" at bounding box center [514, 289] width 65 height 11
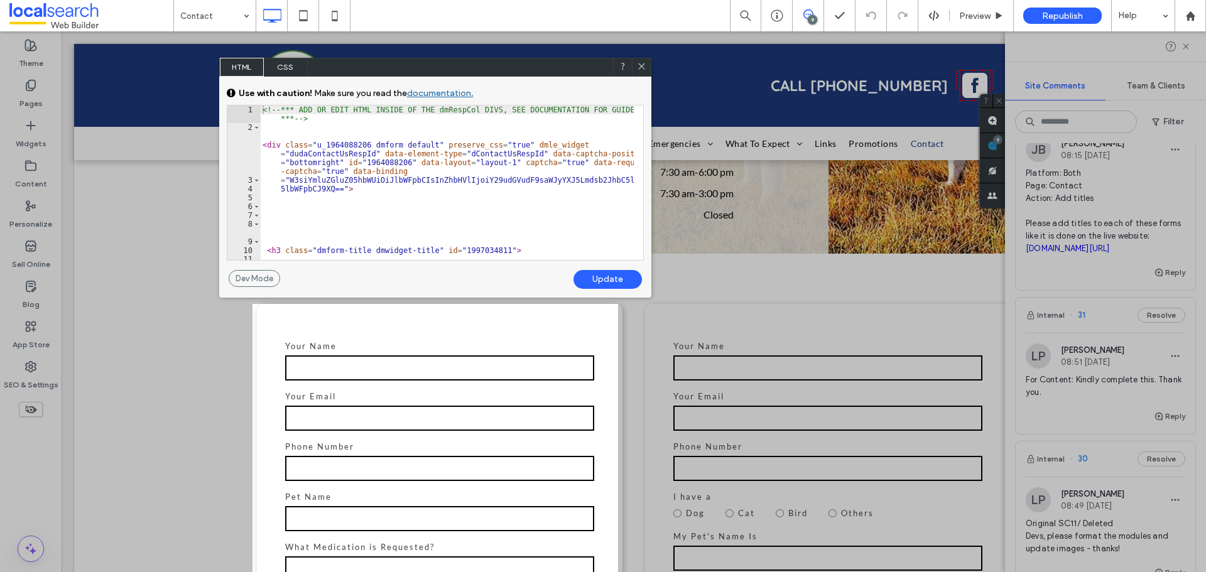
click at [641, 65] on icon at bounding box center [641, 66] width 9 height 9
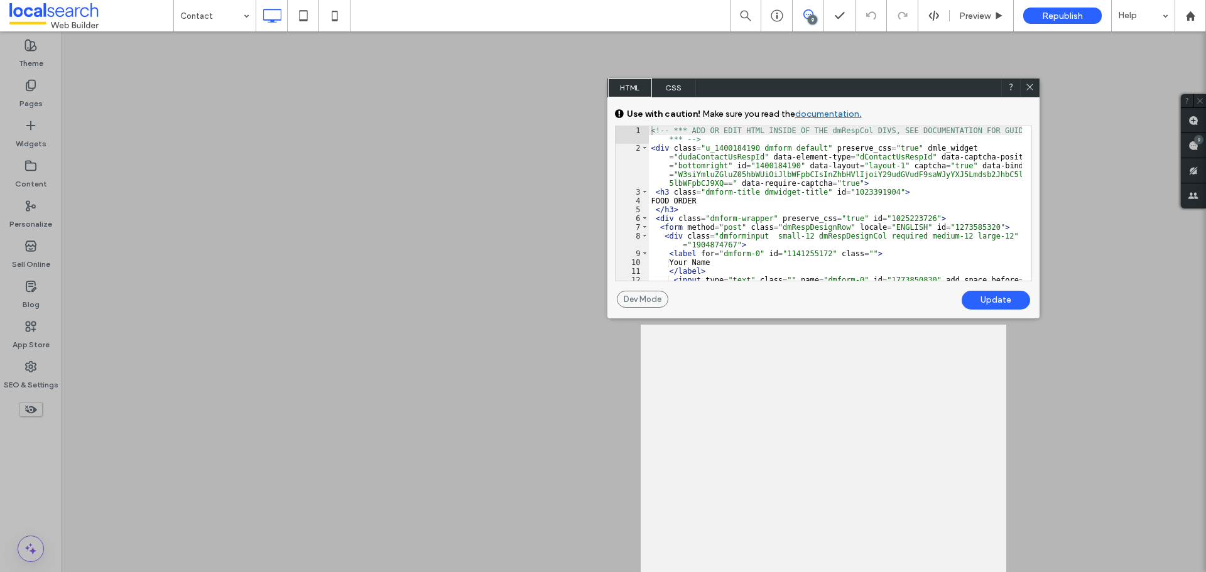
click at [752, 146] on div "<!-- *** ADD OR EDIT HTML INSIDE OF THE dmRespCol DIVS, SEE DOCUMENTATION FOR G…" at bounding box center [835, 221] width 373 height 190
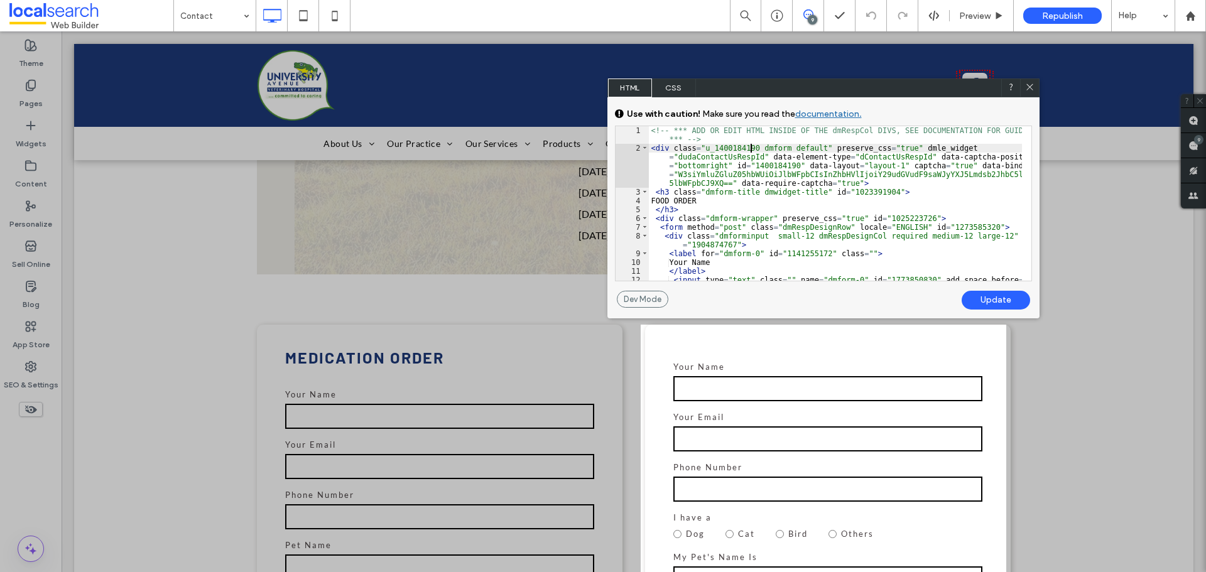
click at [902, 160] on div "<!-- *** ADD OR EDIT HTML INSIDE OF THE dmRespCol DIVS, SEE DOCUMENTATION FOR G…" at bounding box center [835, 221] width 373 height 190
click at [754, 149] on div "<!-- *** ADD OR EDIT HTML INSIDE OF THE dmRespCol DIVS, SEE DOCUMENTATION FOR G…" at bounding box center [835, 221] width 373 height 190
click at [1025, 86] on icon at bounding box center [1029, 86] width 9 height 9
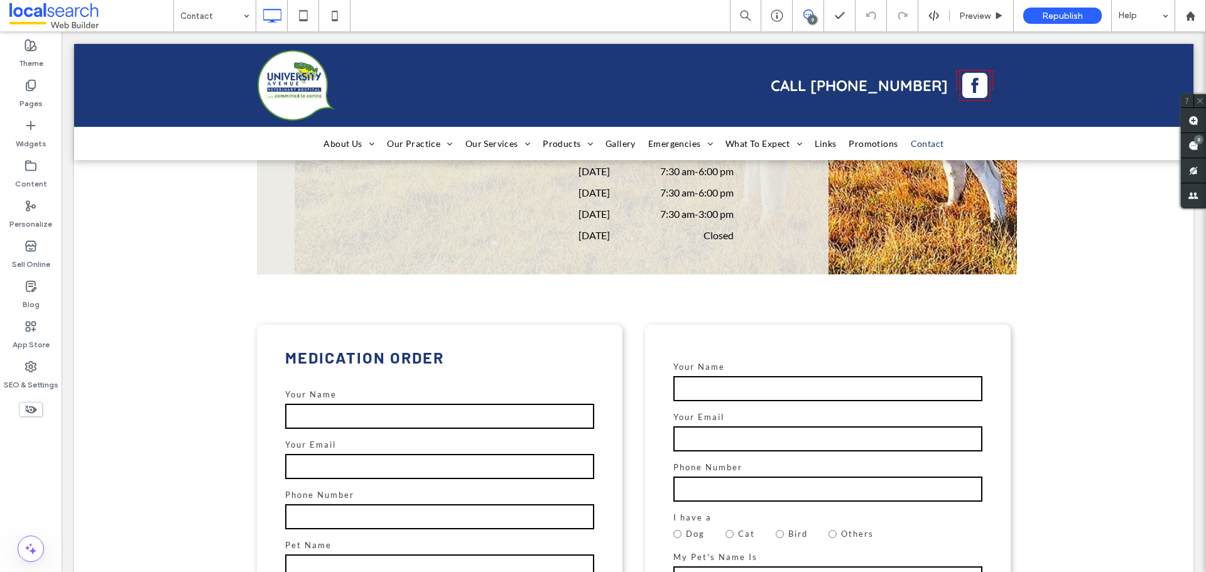
click at [805, 14] on icon at bounding box center [808, 14] width 10 height 10
drag, startPoint x: 805, startPoint y: 14, endPoint x: 817, endPoint y: 17, distance: 12.2
click at [804, 14] on icon at bounding box center [808, 14] width 10 height 10
click at [1194, 139] on div "9" at bounding box center [1198, 139] width 9 height 9
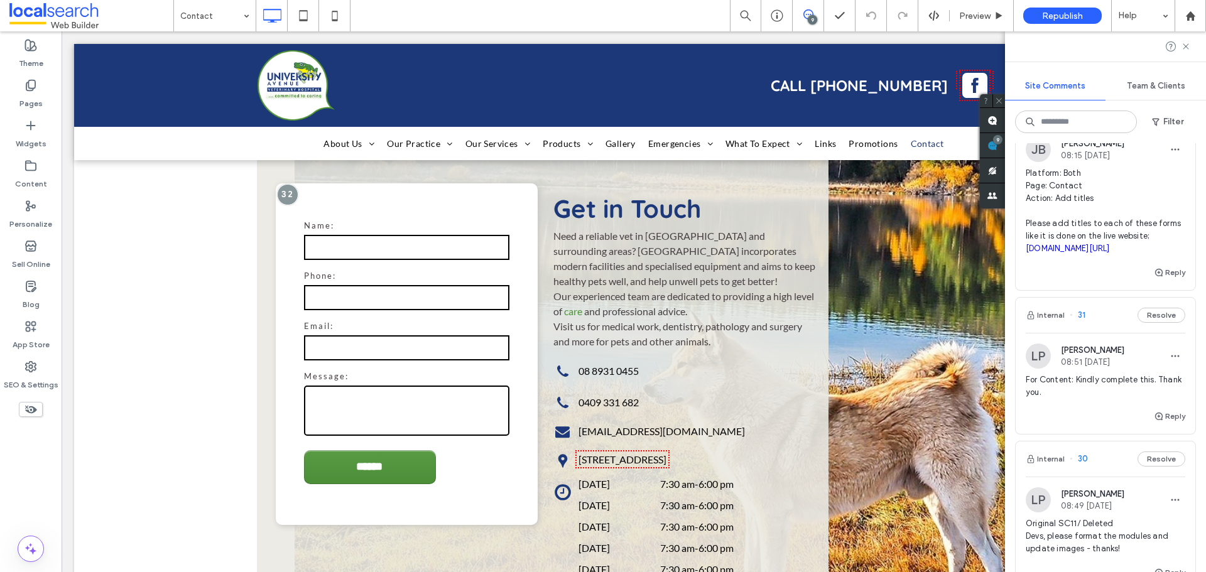
scroll to position [63, 0]
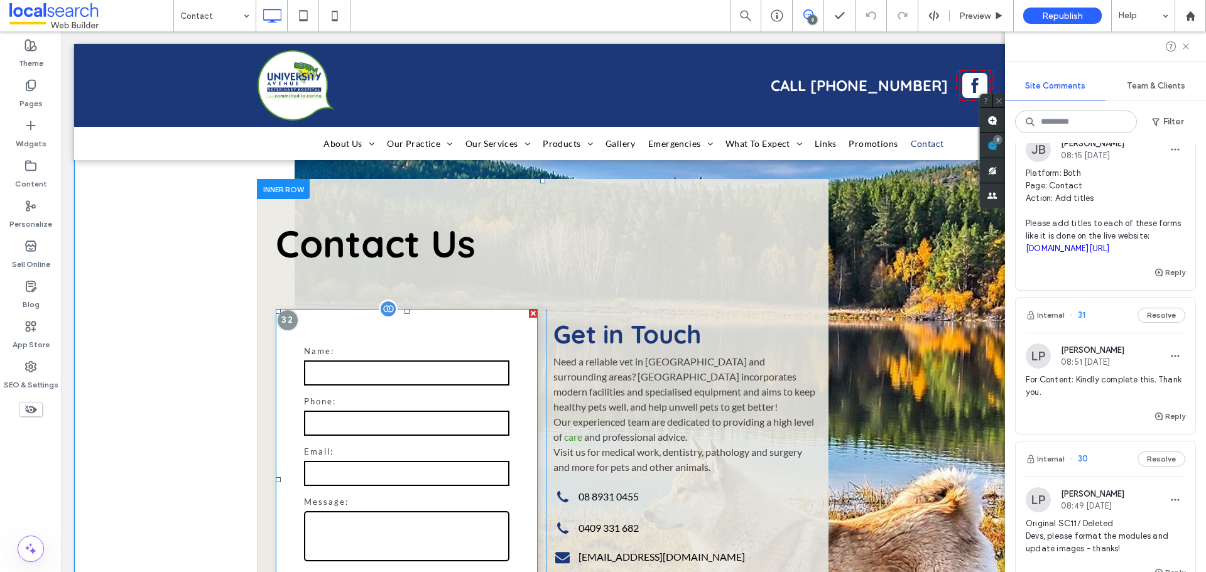
click at [394, 351] on label "Name:" at bounding box center [406, 350] width 205 height 15
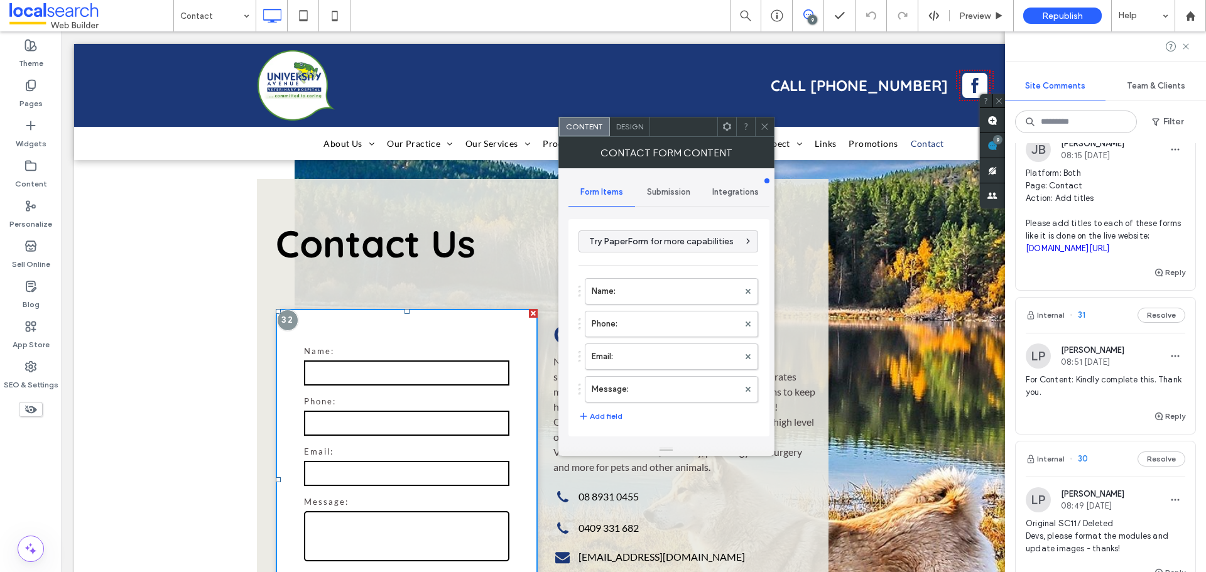
click at [760, 131] on span at bounding box center [764, 126] width 9 height 19
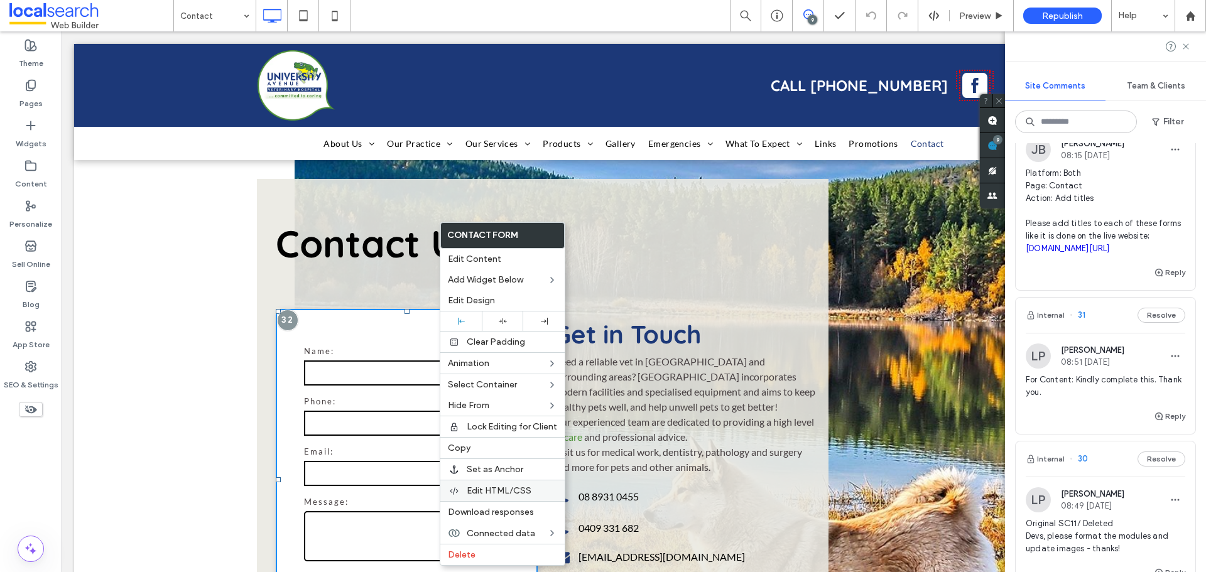
click at [530, 486] on span "Edit HTML/CSS" at bounding box center [499, 490] width 65 height 11
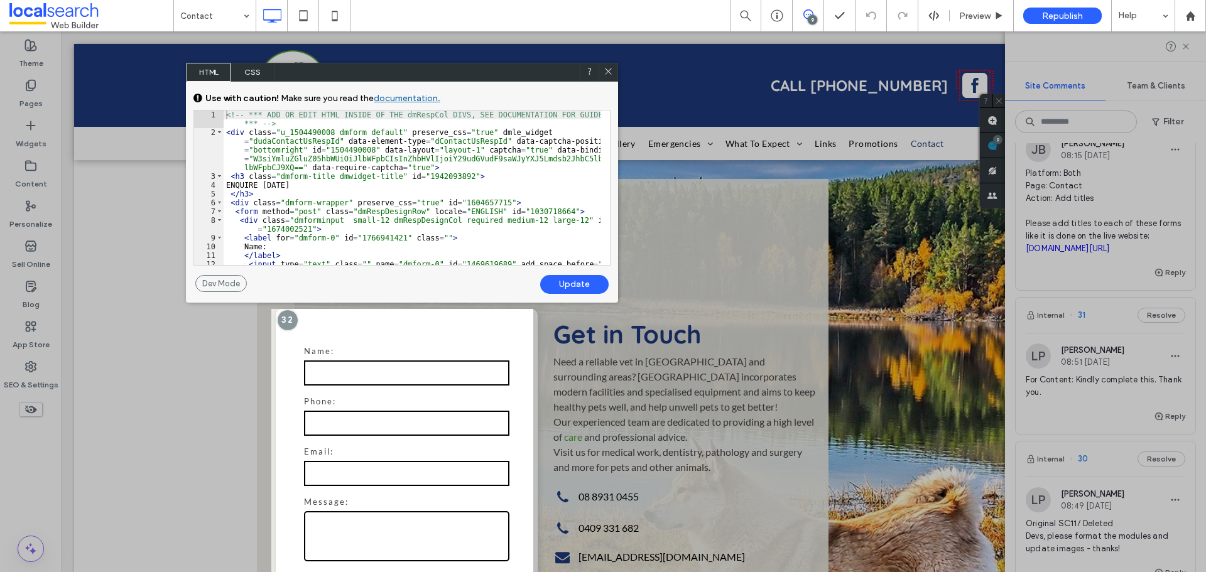
click at [325, 130] on div "<!-- *** ADD OR EDIT HTML INSIDE OF THE dmRespCol DIVS, SEE DOCUMENTATION FOR G…" at bounding box center [412, 206] width 377 height 190
type textarea "**"
click at [564, 283] on div "Update" at bounding box center [574, 284] width 68 height 19
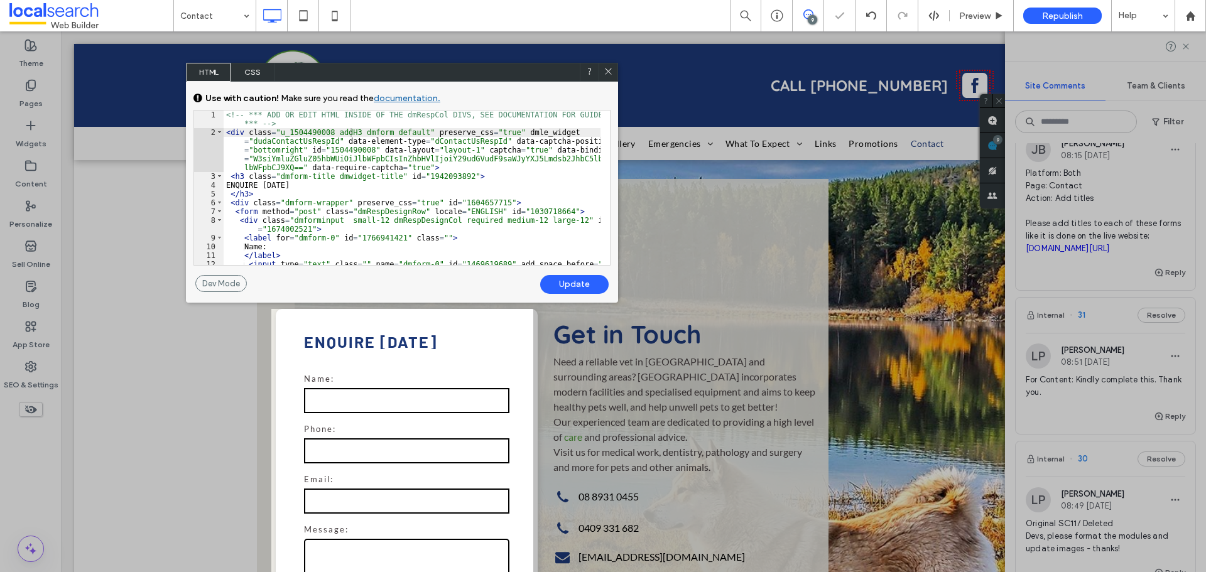
drag, startPoint x: 610, startPoint y: 72, endPoint x: 558, endPoint y: 65, distance: 52.5
click at [610, 72] on icon at bounding box center [607, 71] width 9 height 9
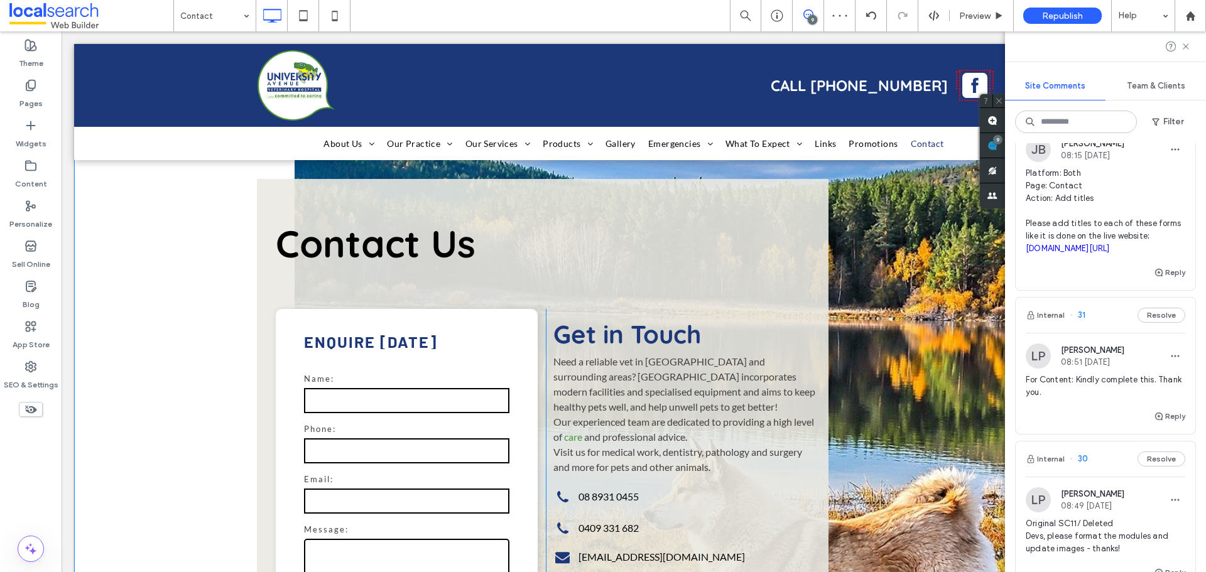
scroll to position [565, 0]
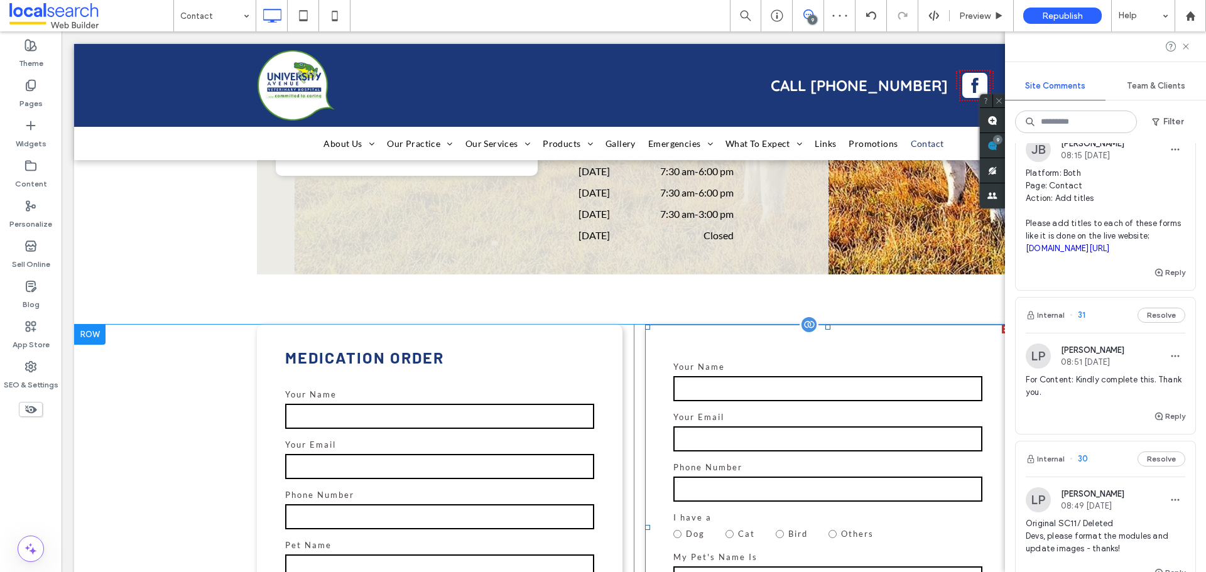
click at [769, 362] on label "Your Name" at bounding box center [827, 366] width 309 height 15
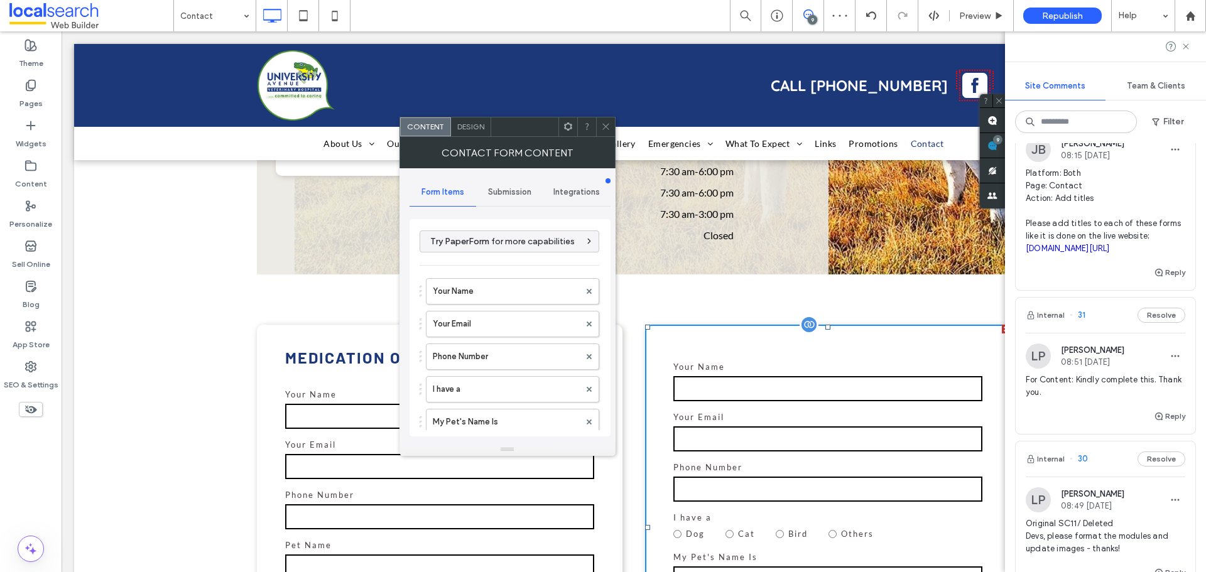
type input "******"
click at [605, 130] on icon at bounding box center [605, 126] width 9 height 9
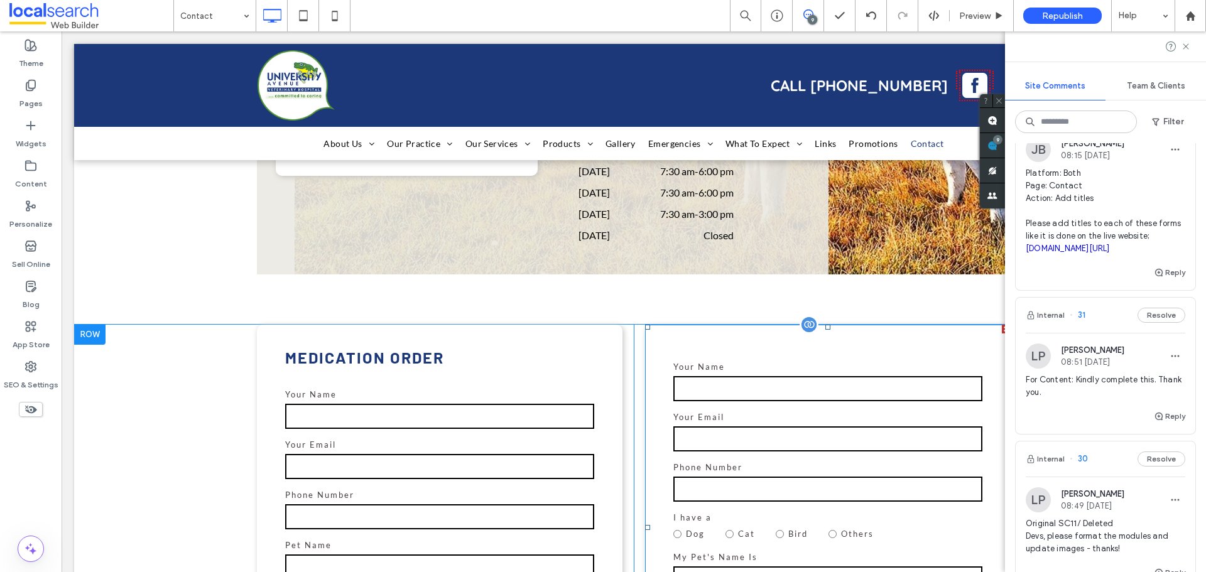
click at [742, 331] on div "Your Name Your Email Phone Number I have a Dog Cat Bird Others My Pet's Name Is…" at bounding box center [827, 528] width 365 height 406
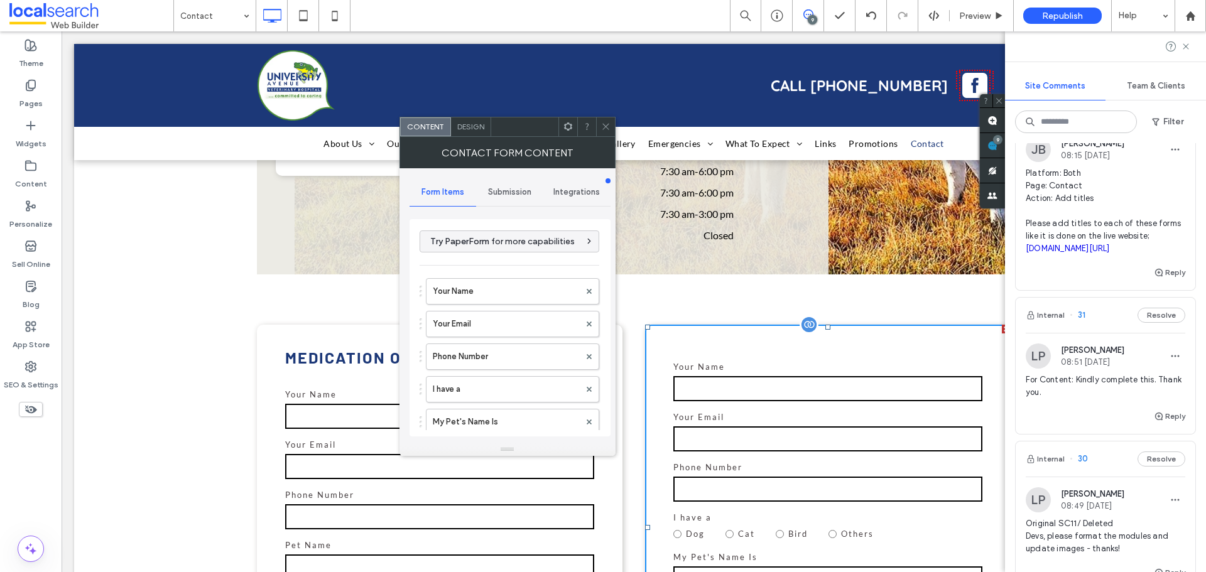
type input "******"
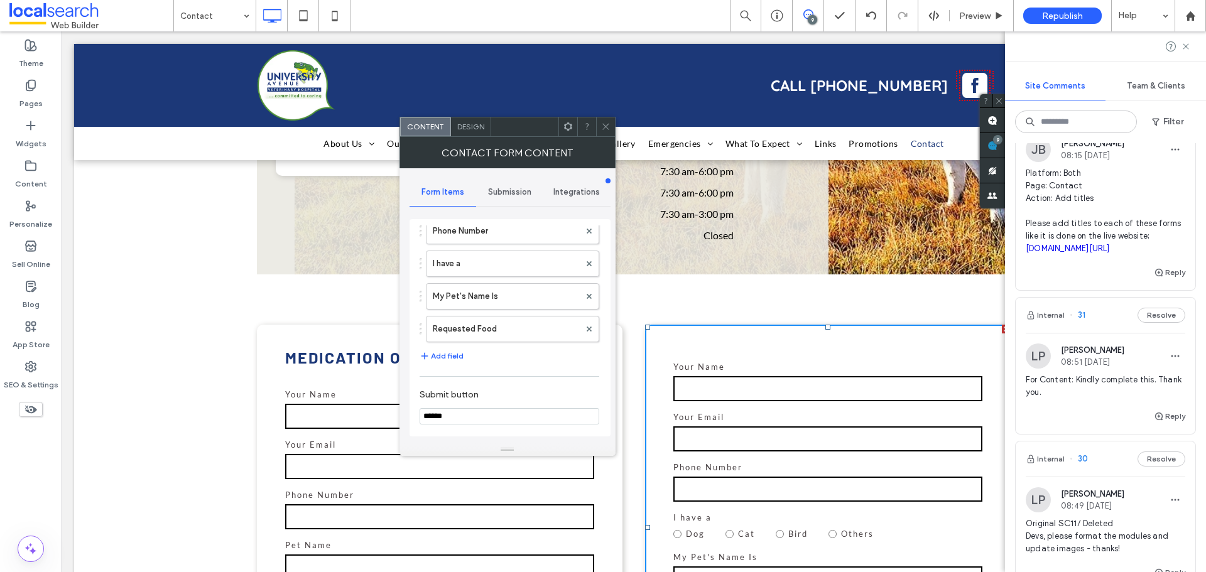
click at [608, 130] on icon at bounding box center [605, 126] width 9 height 9
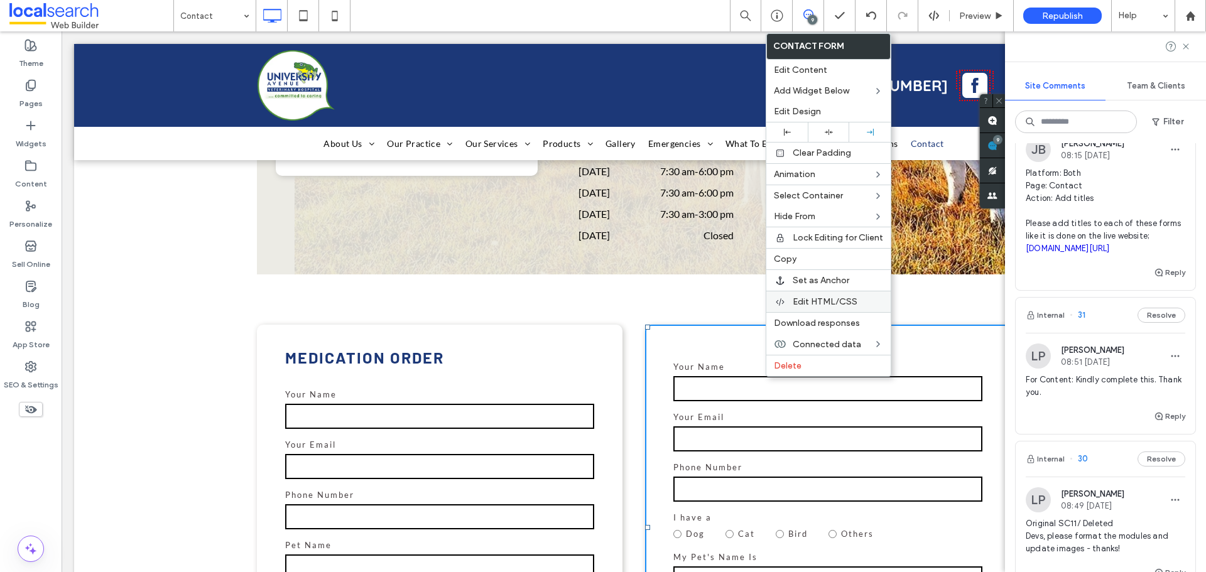
click at [814, 303] on span "Edit HTML/CSS" at bounding box center [824, 301] width 65 height 11
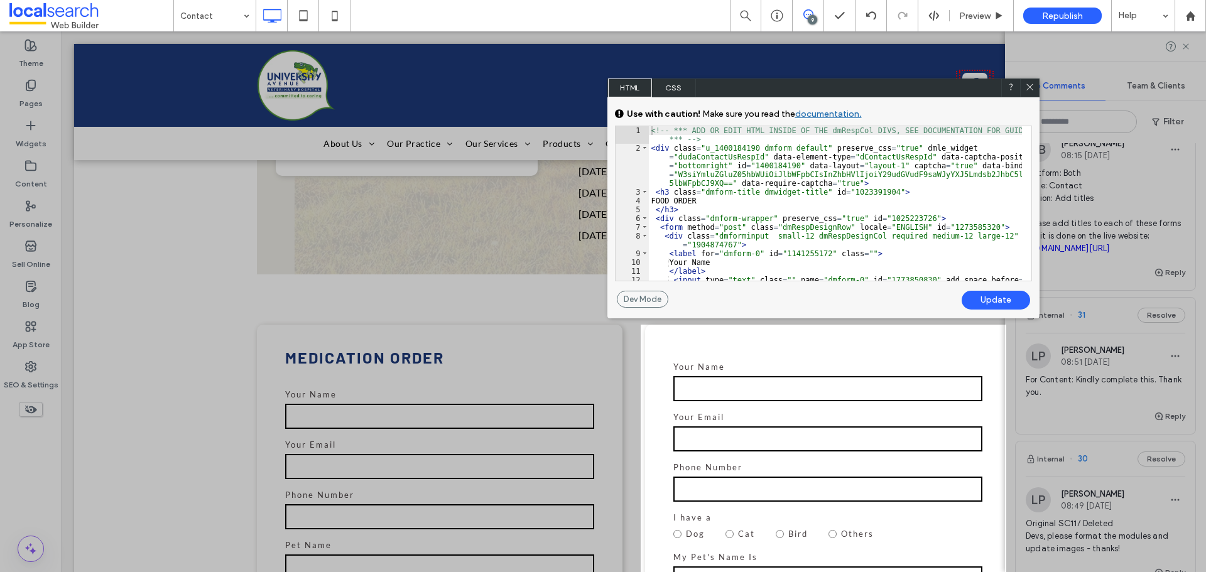
click at [752, 144] on div "<!-- *** ADD OR EDIT HTML INSIDE OF THE dmRespCol DIVS, SEE DOCUMENTATION FOR G…" at bounding box center [835, 221] width 373 height 190
type textarea "**"
click at [981, 300] on div "Update" at bounding box center [995, 300] width 68 height 19
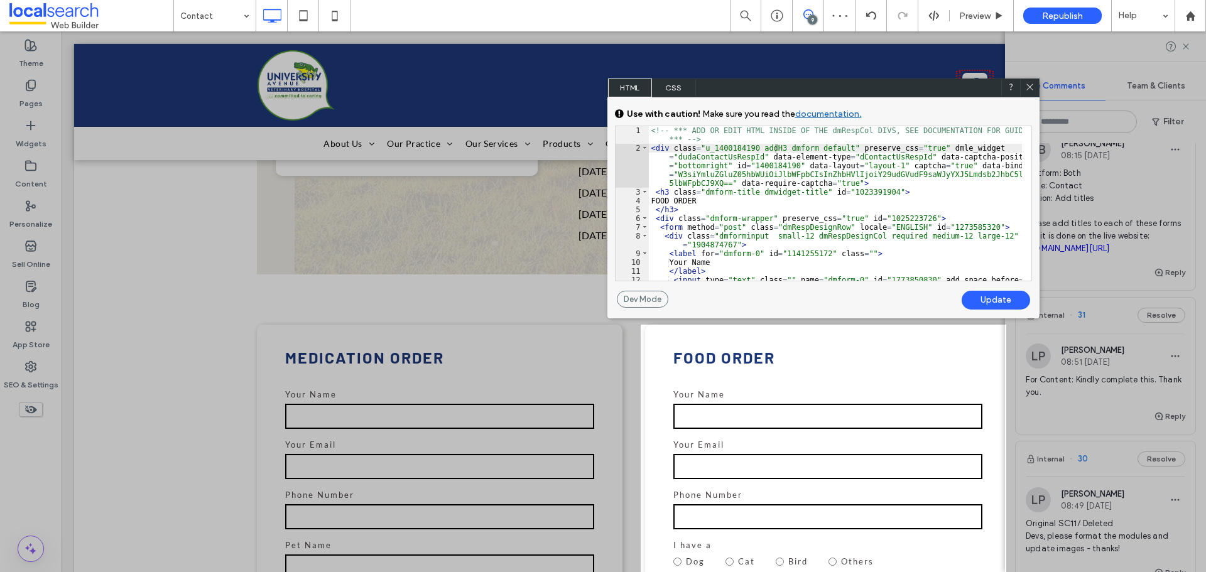
click at [1026, 85] on icon at bounding box center [1029, 86] width 9 height 9
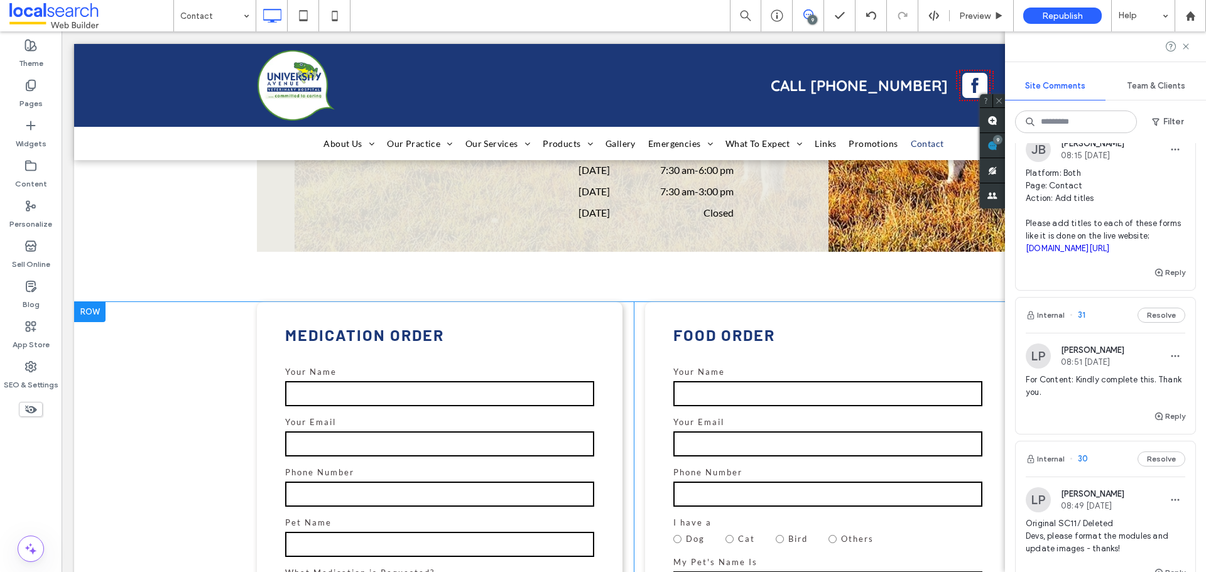
scroll to position [565, 0]
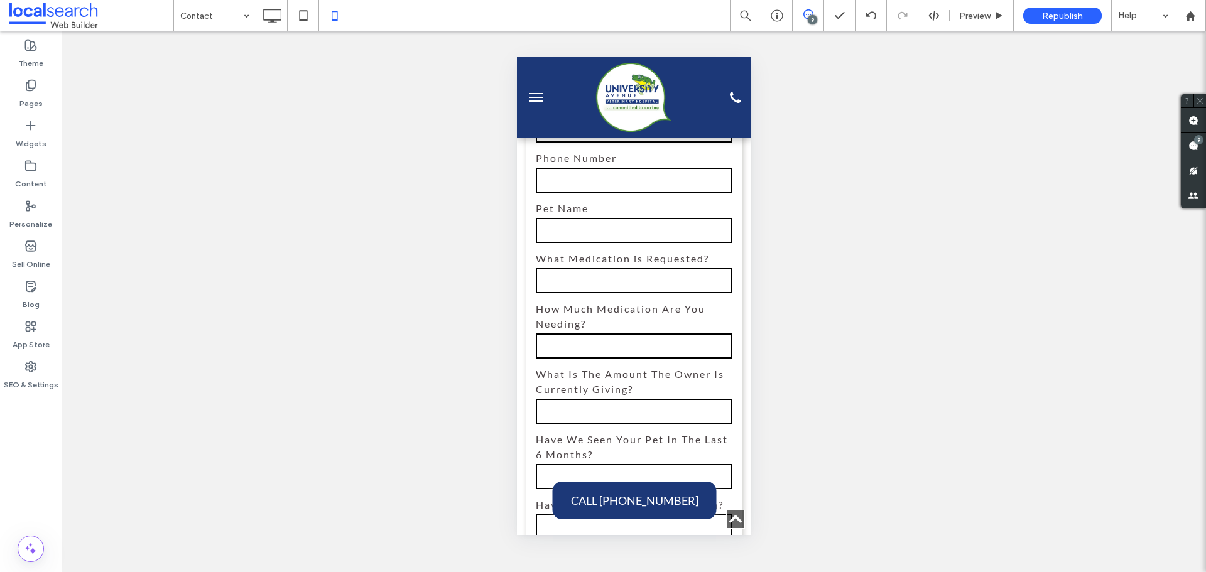
scroll to position [1193, 0]
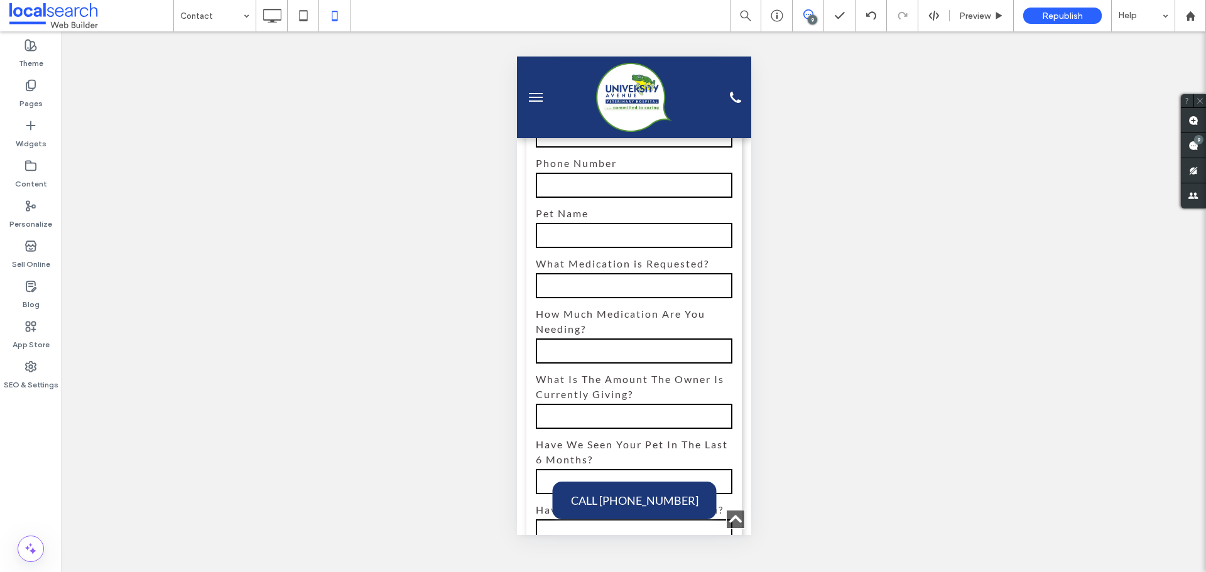
click at [814, 20] on div "9" at bounding box center [811, 19] width 9 height 9
click at [1199, 146] on span at bounding box center [1192, 145] width 25 height 24
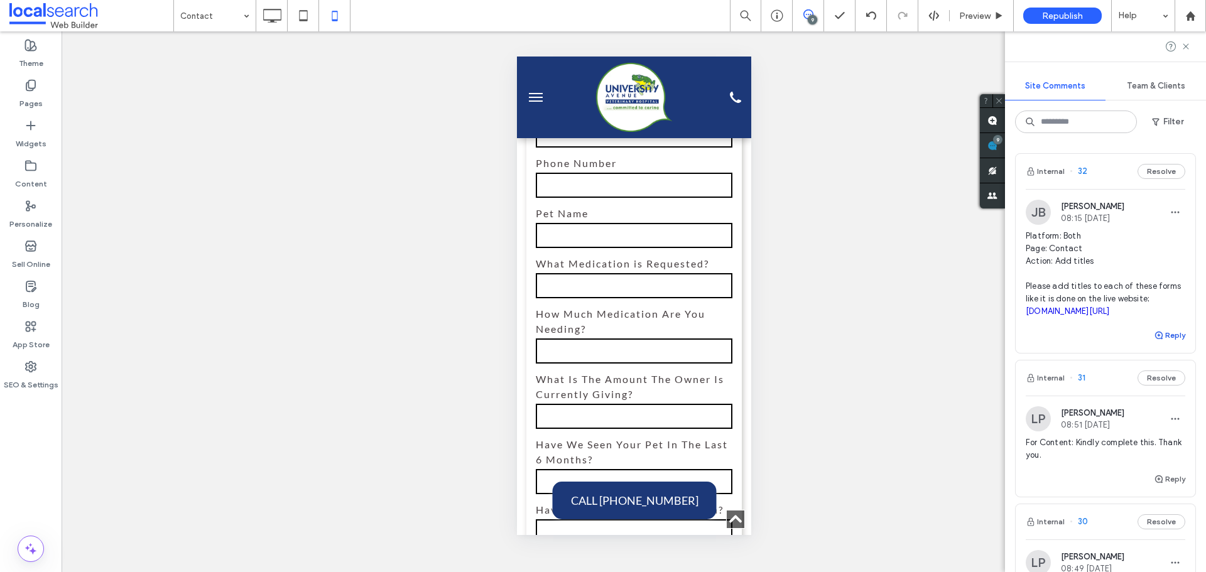
click at [1153, 331] on icon "button" at bounding box center [1158, 335] width 10 height 10
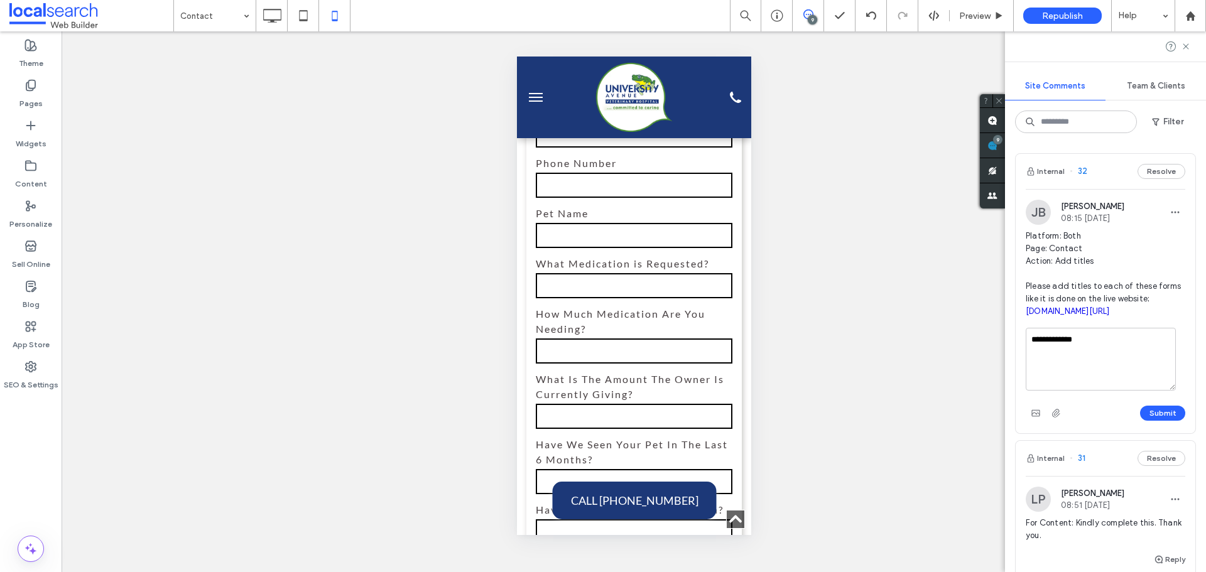
type textarea "**********"
drag, startPoint x: 1026, startPoint y: 355, endPoint x: 1017, endPoint y: 355, distance: 8.8
click at [1017, 355] on div "**********" at bounding box center [1105, 380] width 180 height 105
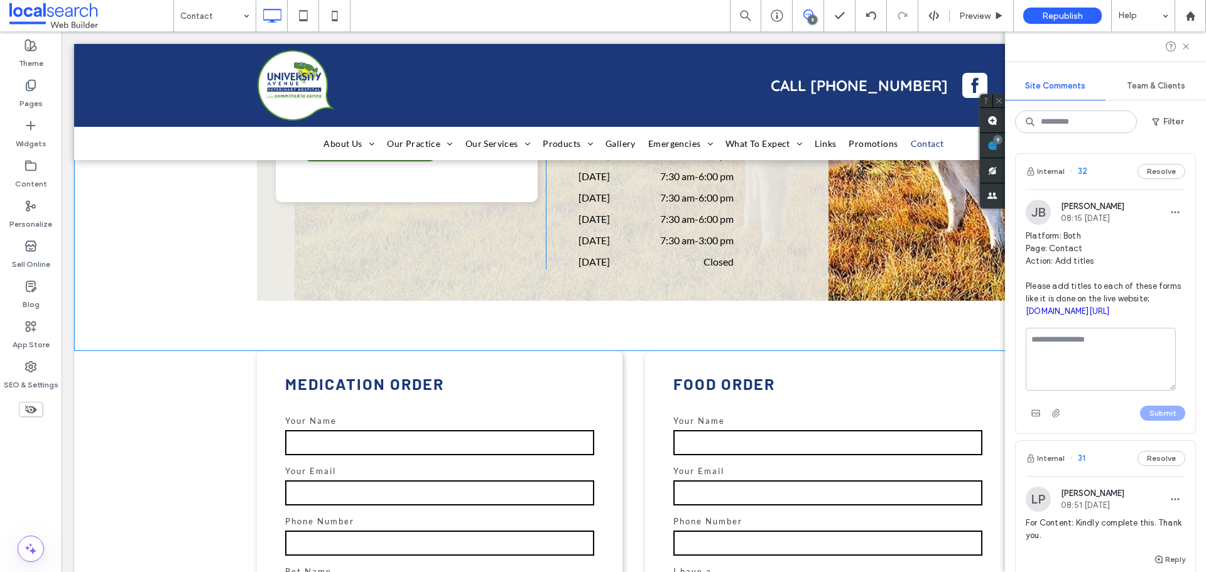
scroll to position [316, 0]
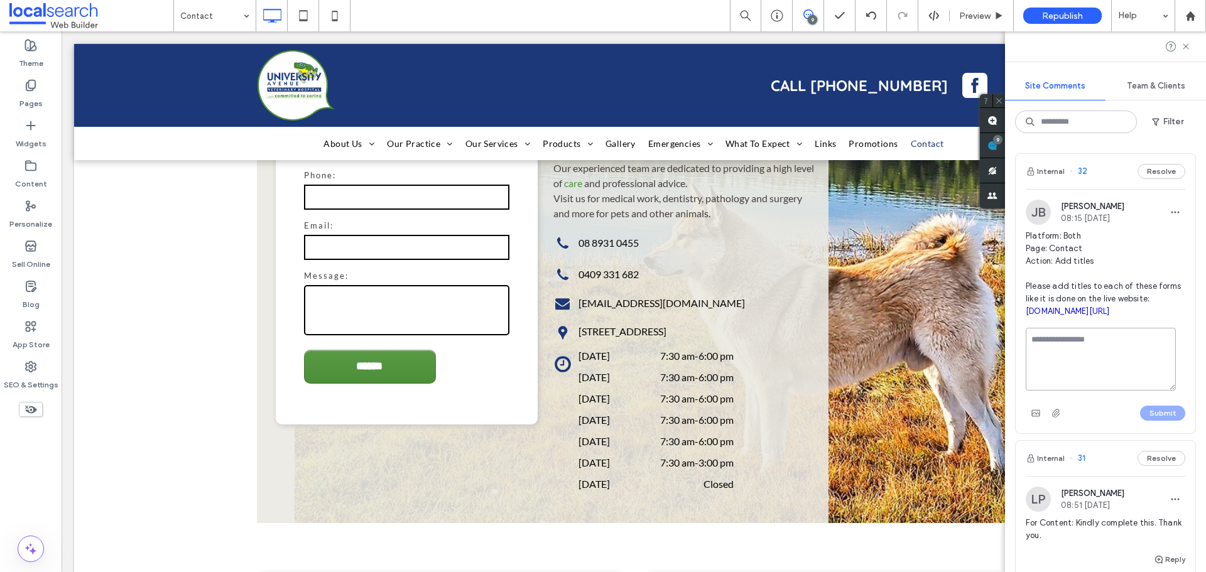
click at [1068, 347] on textarea at bounding box center [1100, 359] width 150 height 63
click at [1188, 49] on use at bounding box center [1185, 46] width 6 height 6
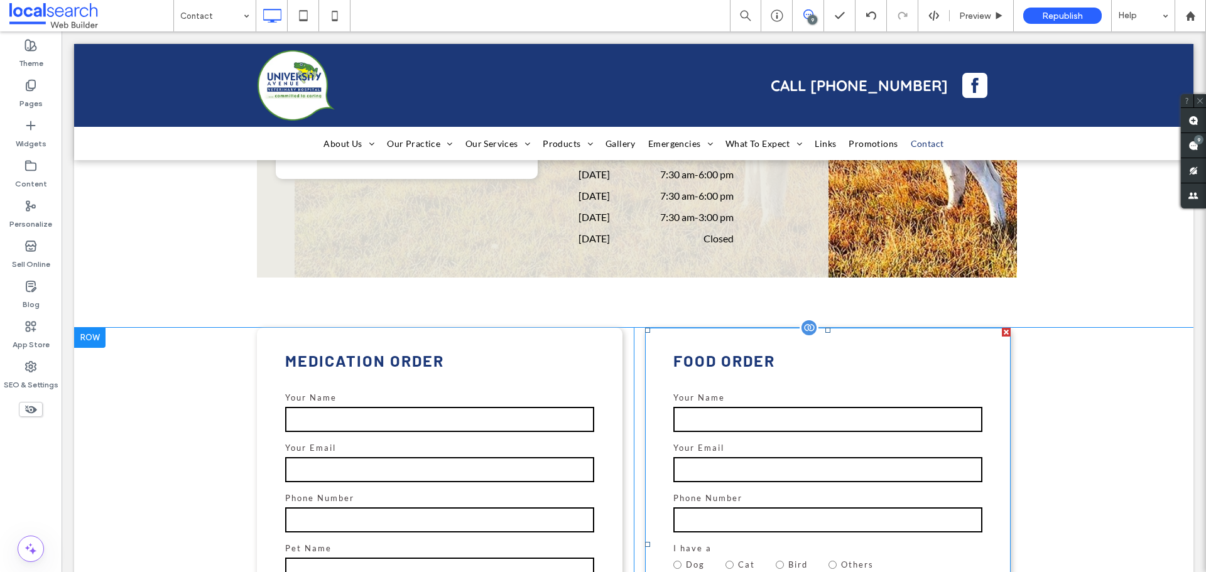
scroll to position [549, 0]
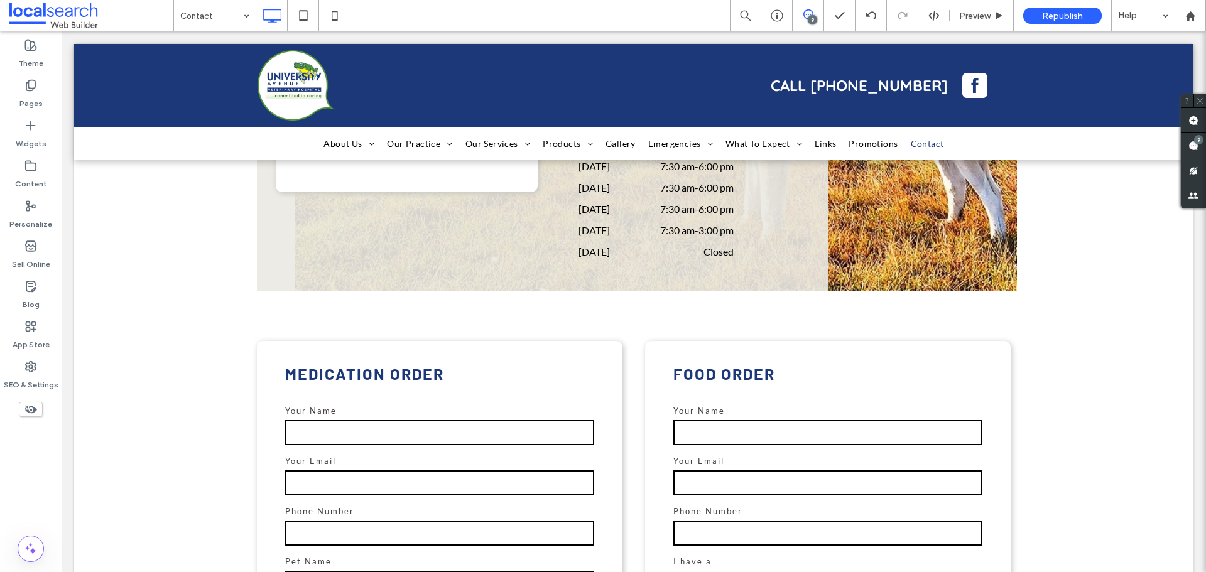
click at [811, 16] on div "9" at bounding box center [811, 19] width 9 height 9
click at [811, 21] on div "9" at bounding box center [811, 19] width 9 height 9
click at [1197, 144] on div "9" at bounding box center [1198, 139] width 9 height 9
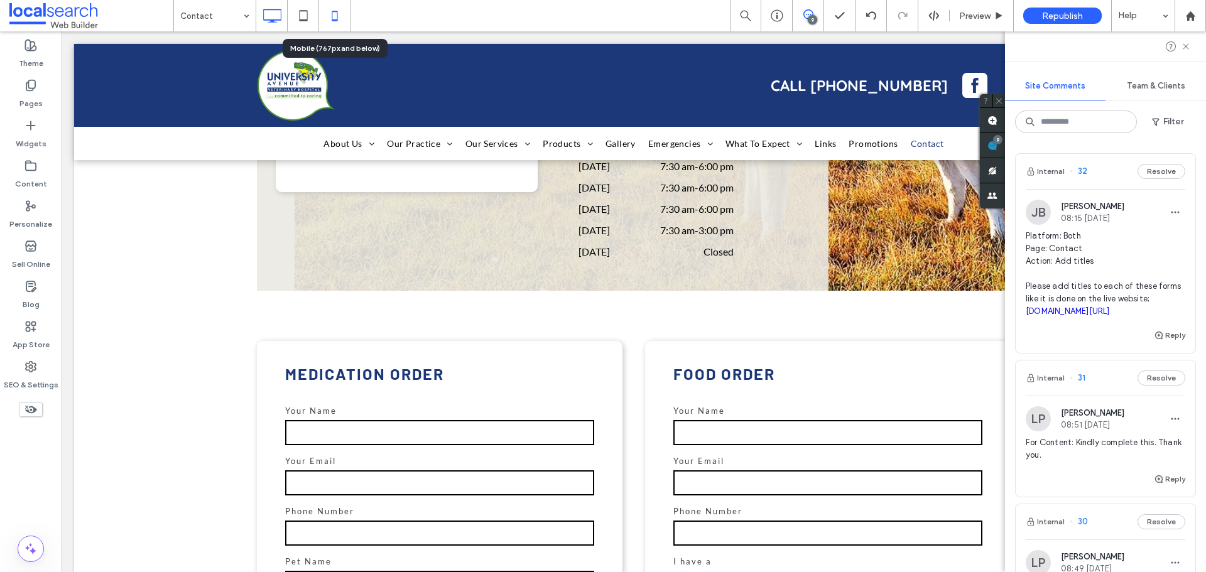
click at [328, 12] on icon at bounding box center [334, 15] width 25 height 25
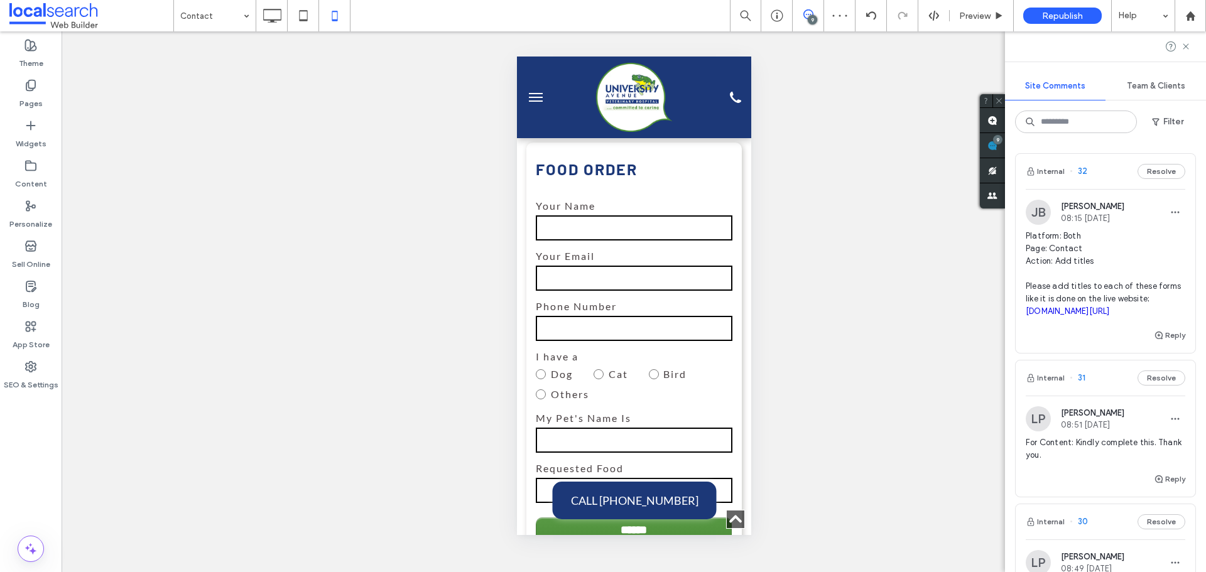
scroll to position [0, 0]
click at [967, 15] on span "Preview" at bounding box center [974, 16] width 31 height 11
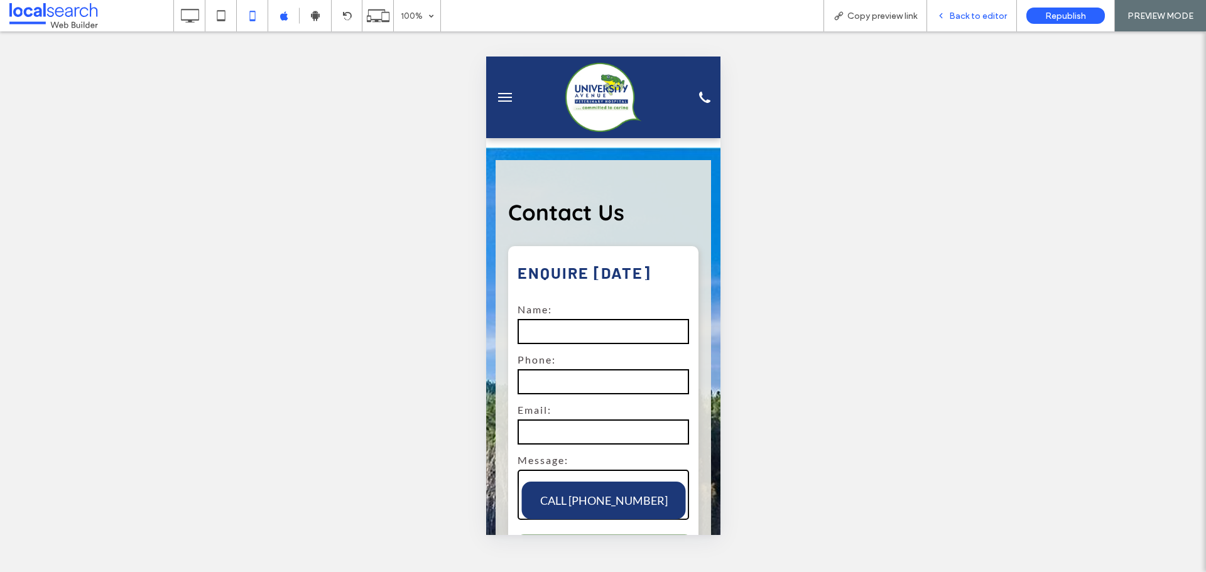
click at [981, 15] on span "Back to editor" at bounding box center [978, 16] width 58 height 11
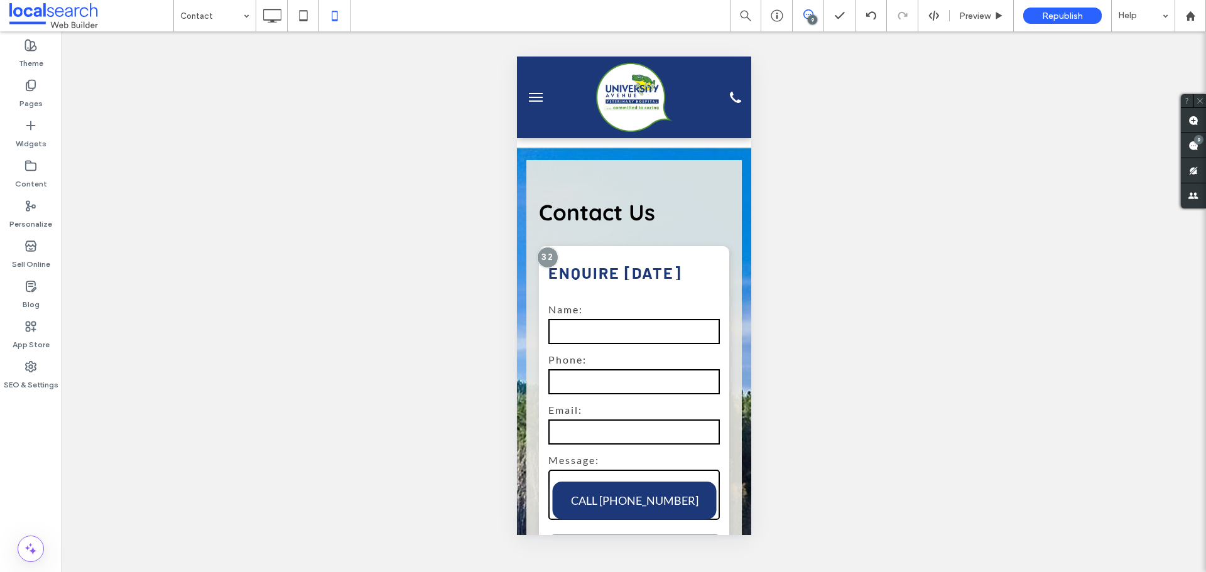
click at [810, 13] on icon at bounding box center [808, 14] width 10 height 10
click at [1190, 150] on use at bounding box center [1193, 146] width 10 height 10
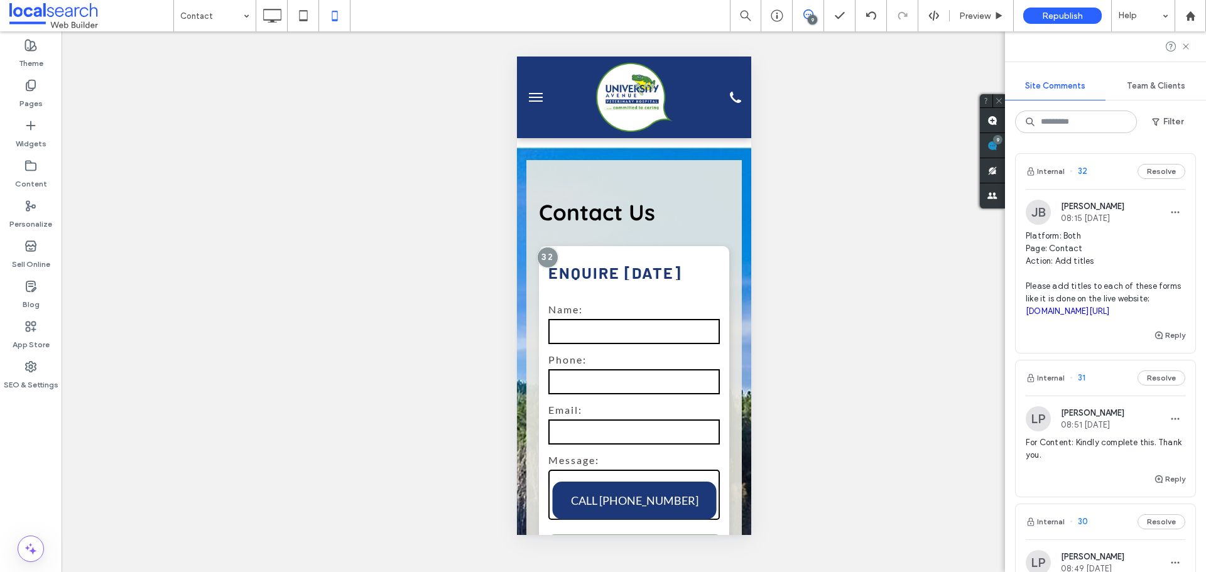
click at [922, 224] on div "Unhide? Yes Unhide? Yes Unhide? Yes Unhide? Yes Unhide? Yes Unhide? Yes" at bounding box center [634, 301] width 1144 height 541
click at [1155, 333] on use "button" at bounding box center [1159, 336] width 8 height 8
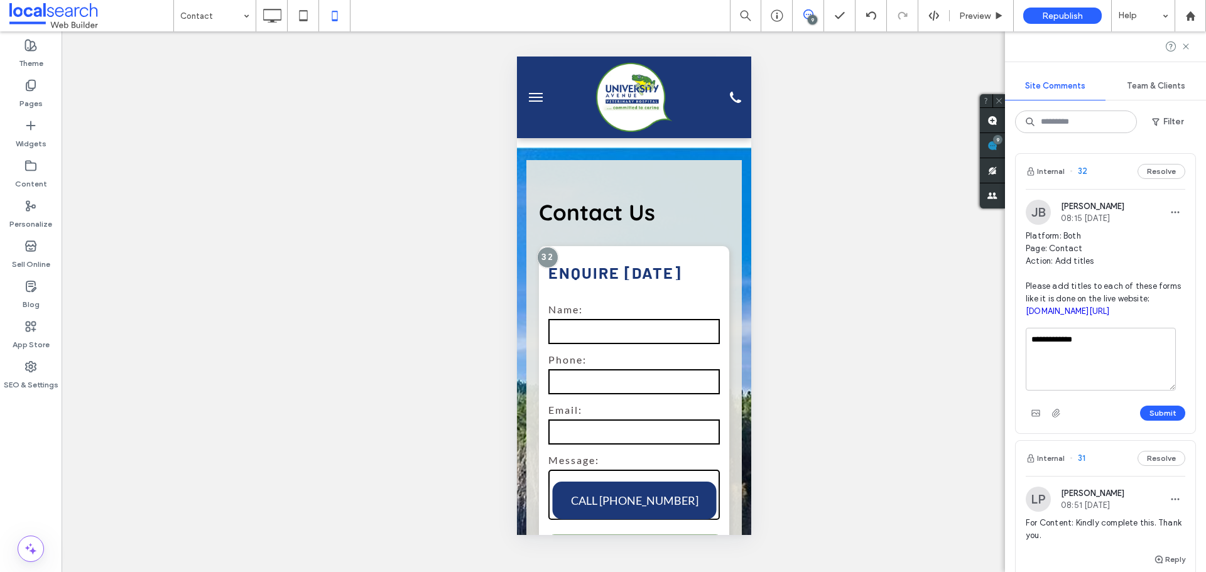
scroll to position [63, 0]
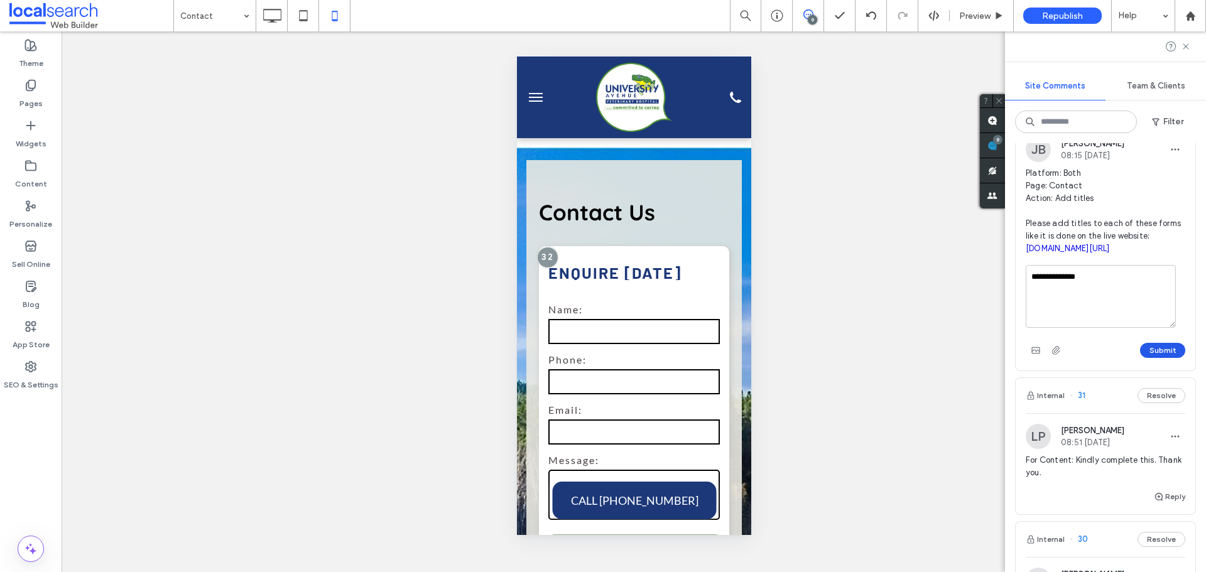
type textarea "**********"
click at [1152, 349] on button "Submit" at bounding box center [1162, 350] width 45 height 15
